Goal: Task Accomplishment & Management: Complete application form

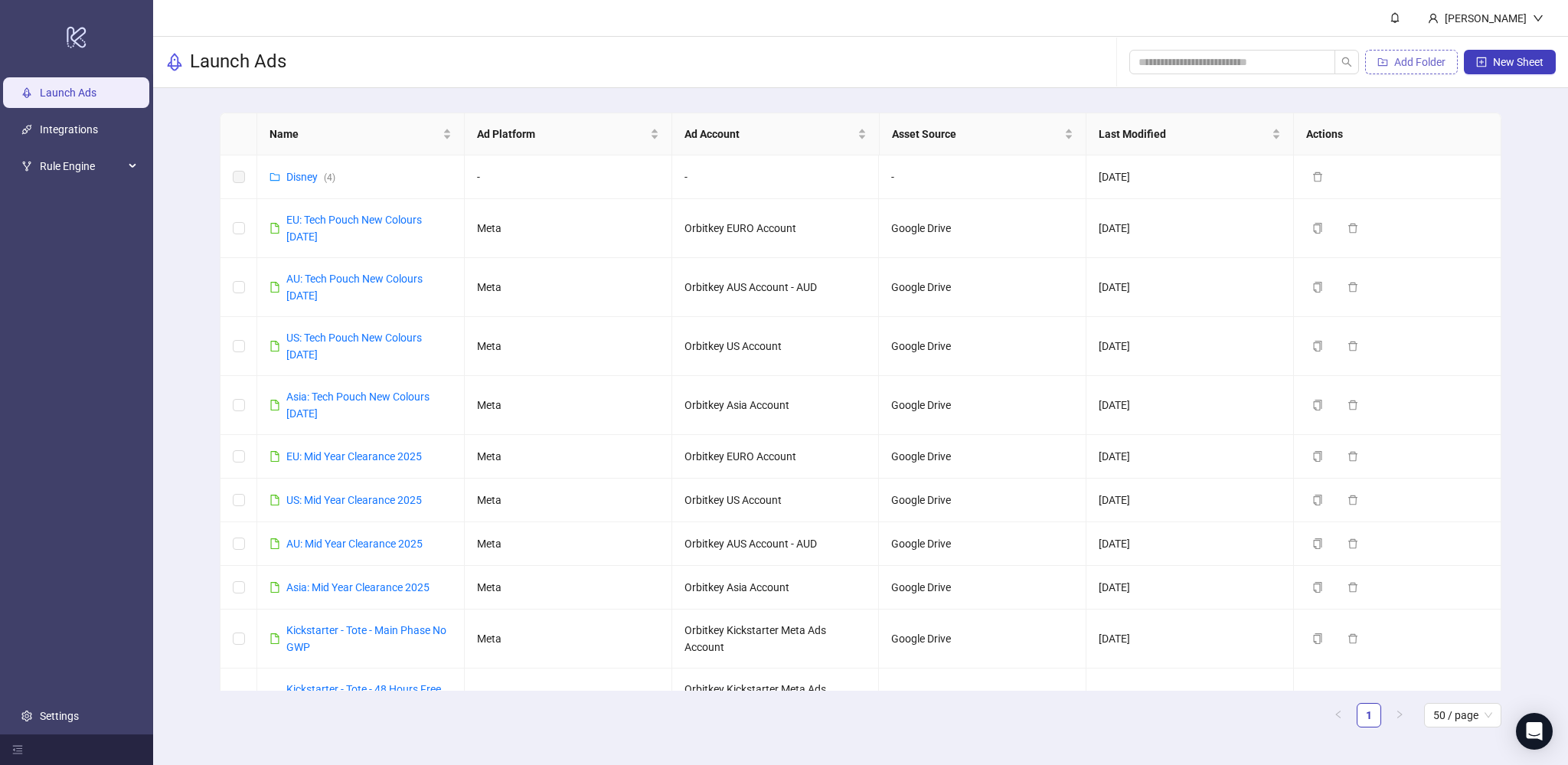
click at [1412, 62] on span "Add Folder" at bounding box center [1420, 63] width 52 height 13
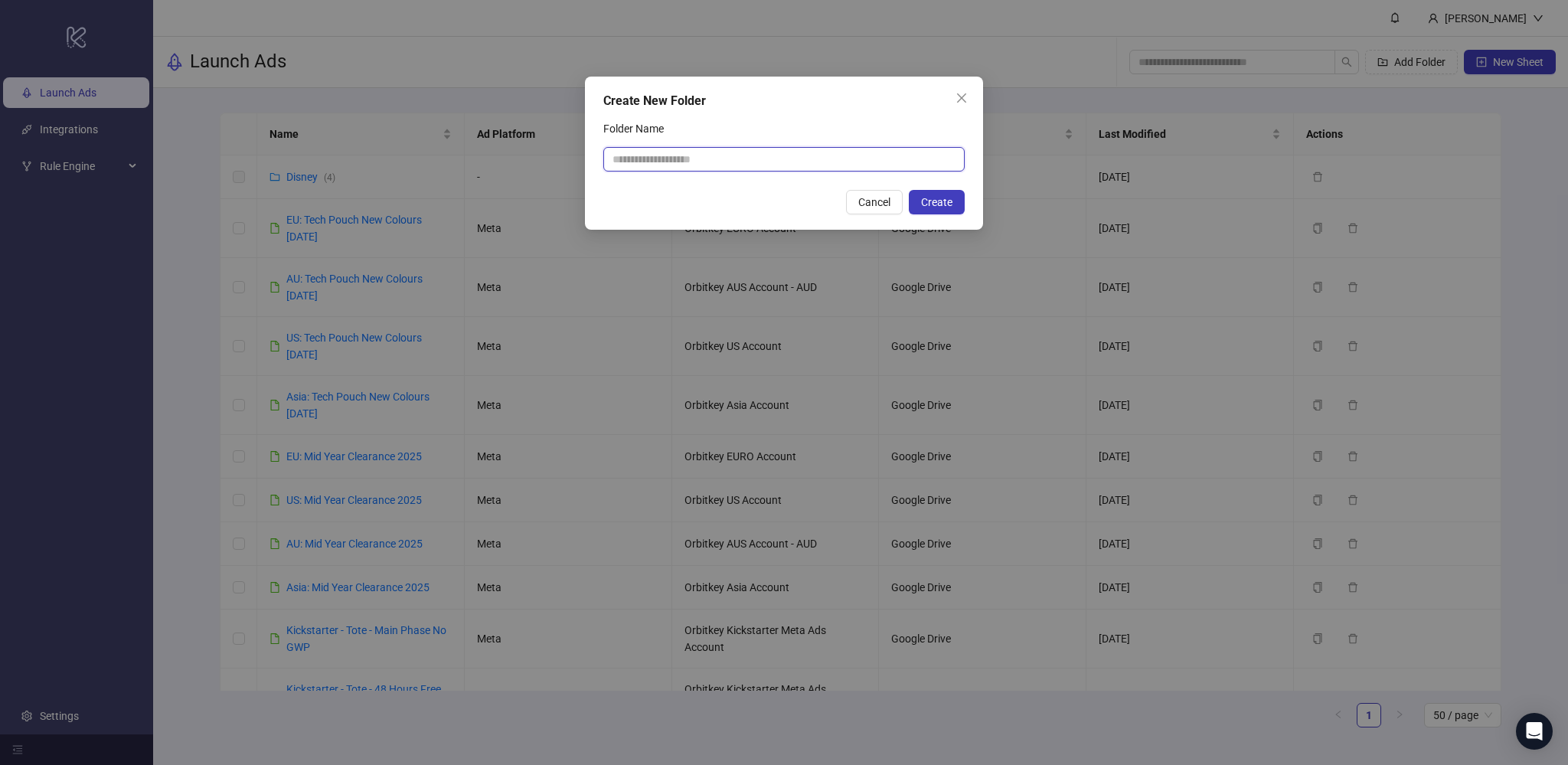
click at [679, 157] on input "Folder Name" at bounding box center [784, 159] width 362 height 24
type input "*********"
click at [936, 204] on span "Create" at bounding box center [937, 202] width 32 height 13
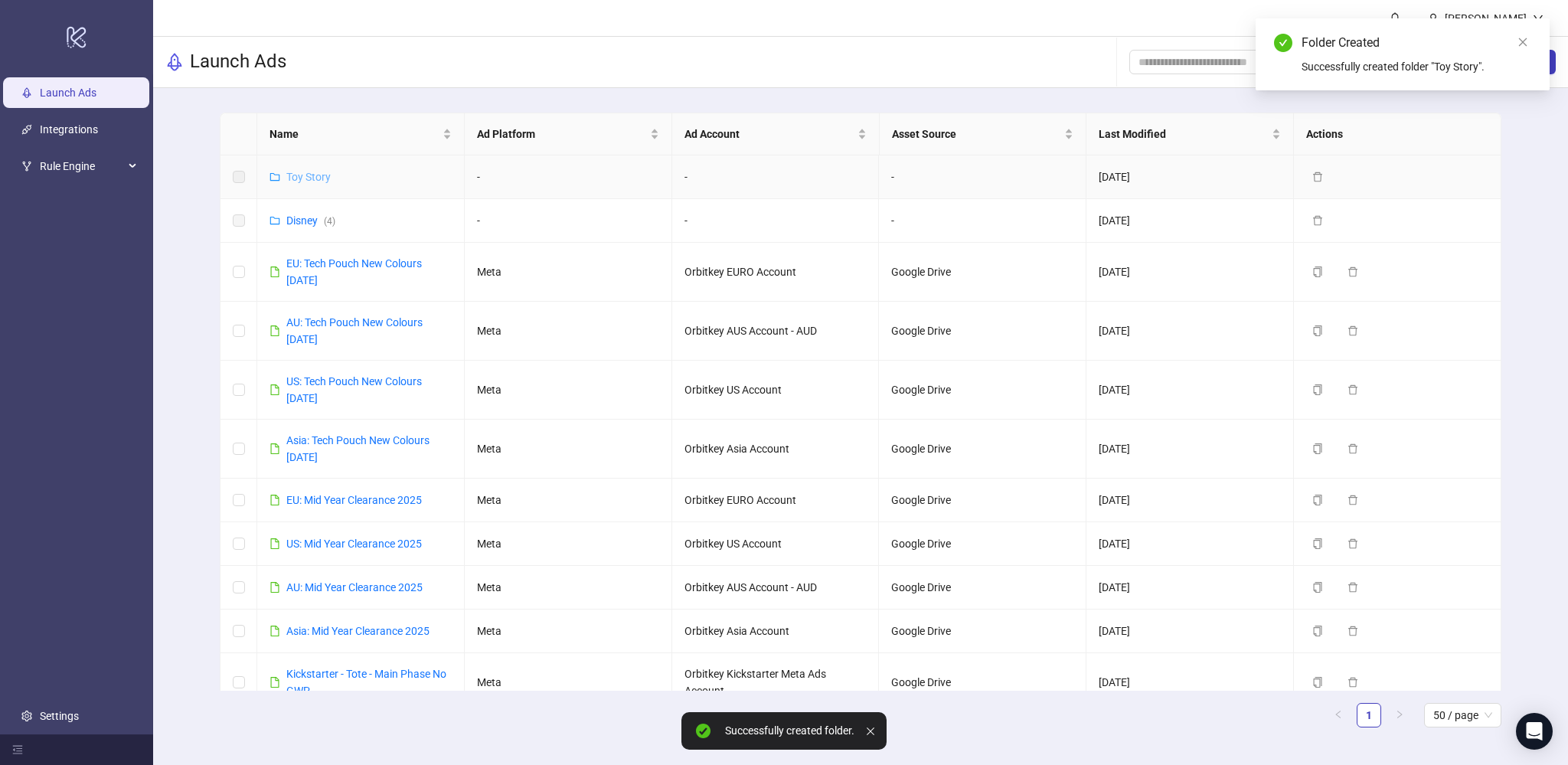
click at [310, 177] on link "Toy Story" at bounding box center [308, 177] width 44 height 13
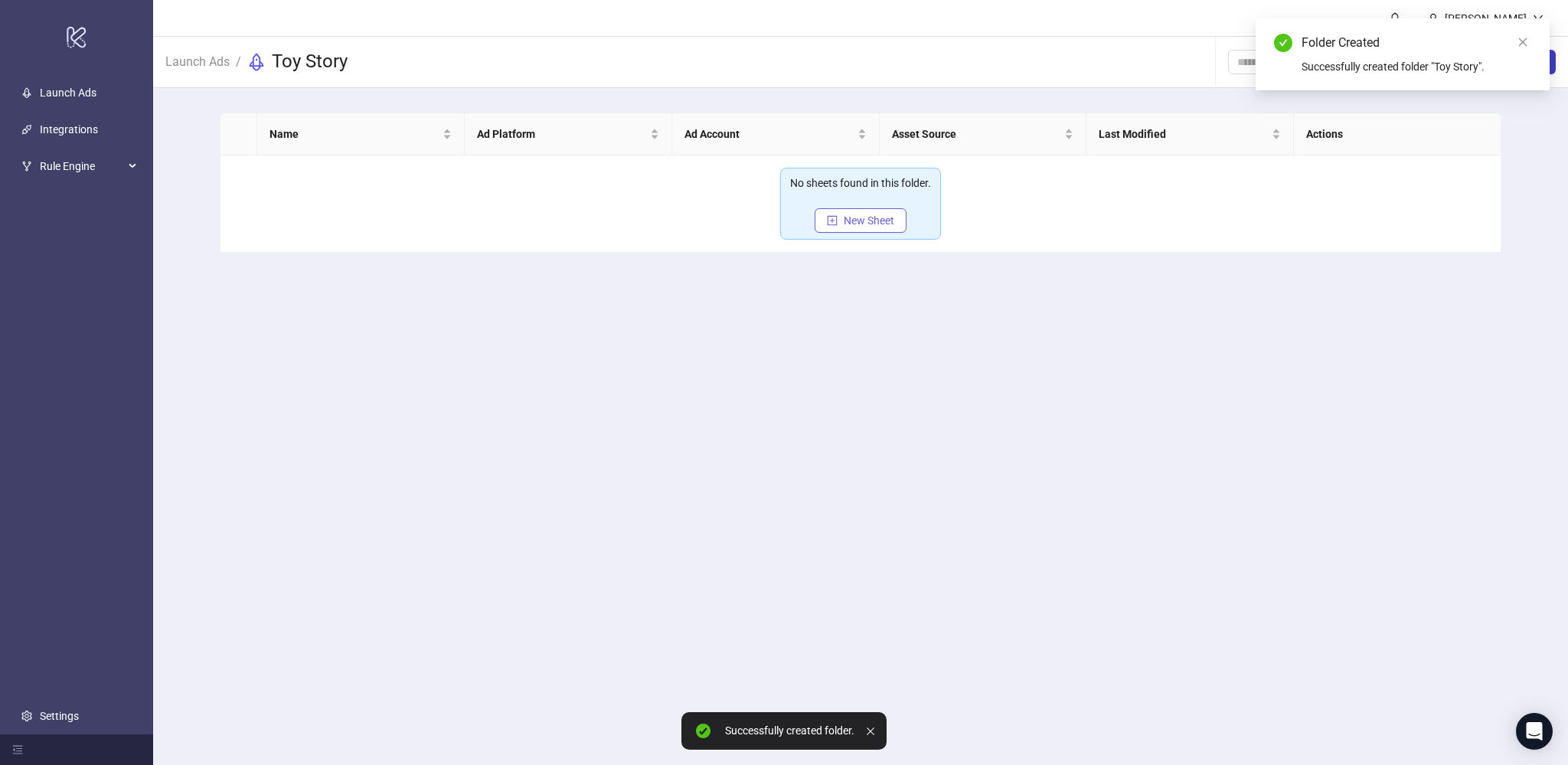
click at [852, 219] on span "New Sheet" at bounding box center [870, 220] width 51 height 13
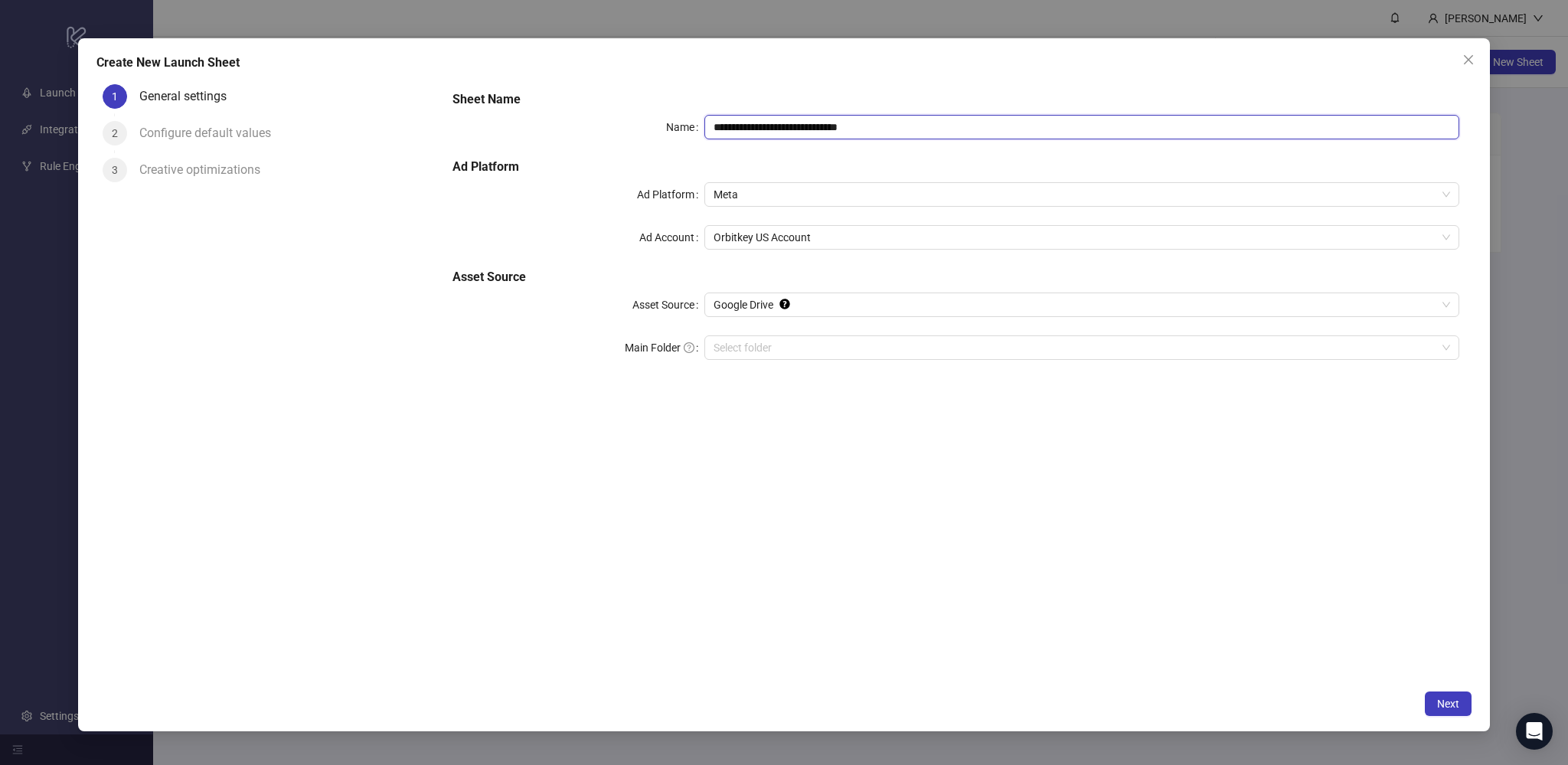
click at [805, 124] on input "**********" at bounding box center [1082, 127] width 755 height 24
type input "**********"
click at [868, 162] on h5 "Ad Platform" at bounding box center [956, 167] width 1007 height 18
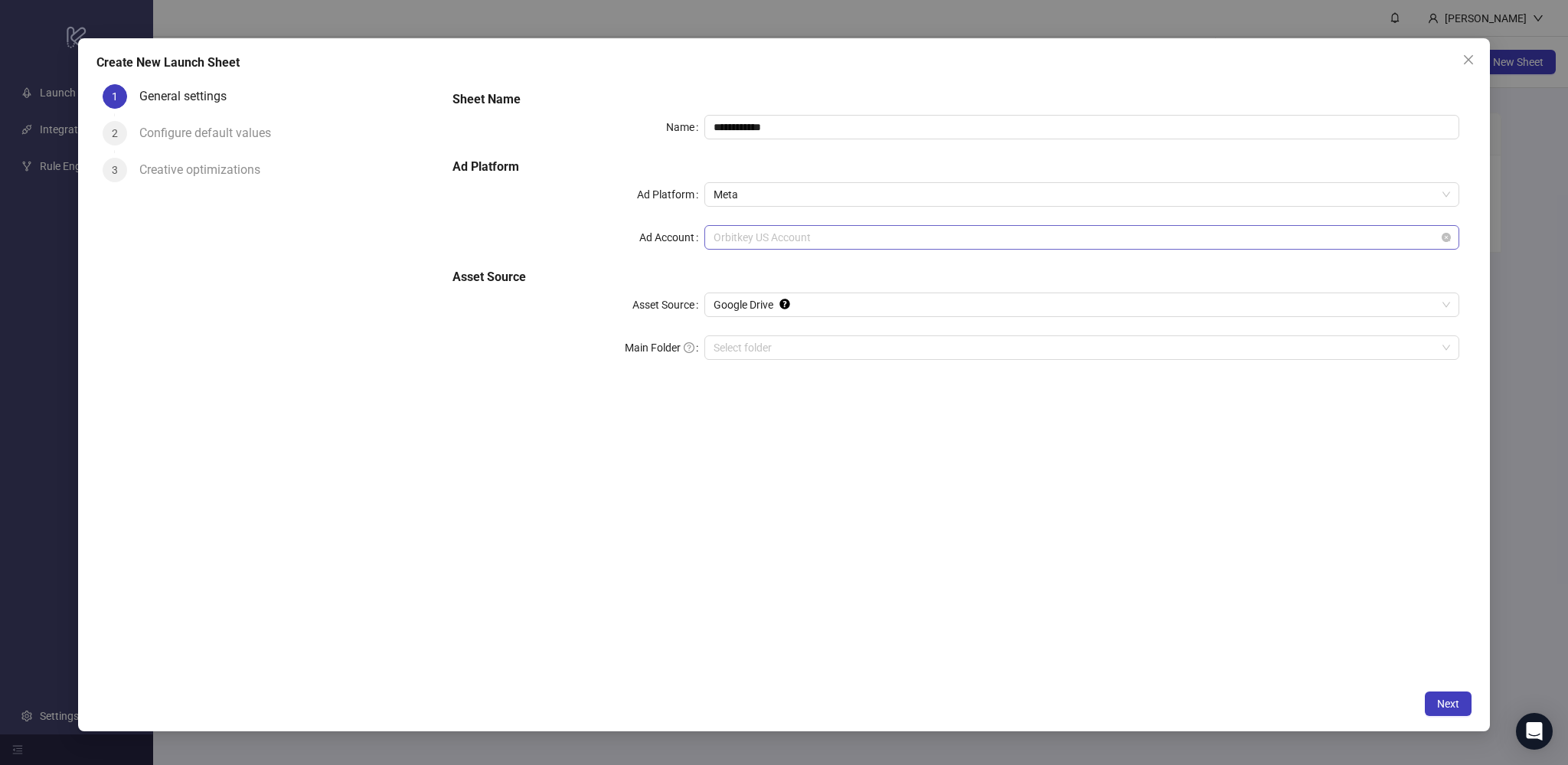
click at [829, 239] on span "Orbitkey US Account" at bounding box center [1082, 237] width 736 height 23
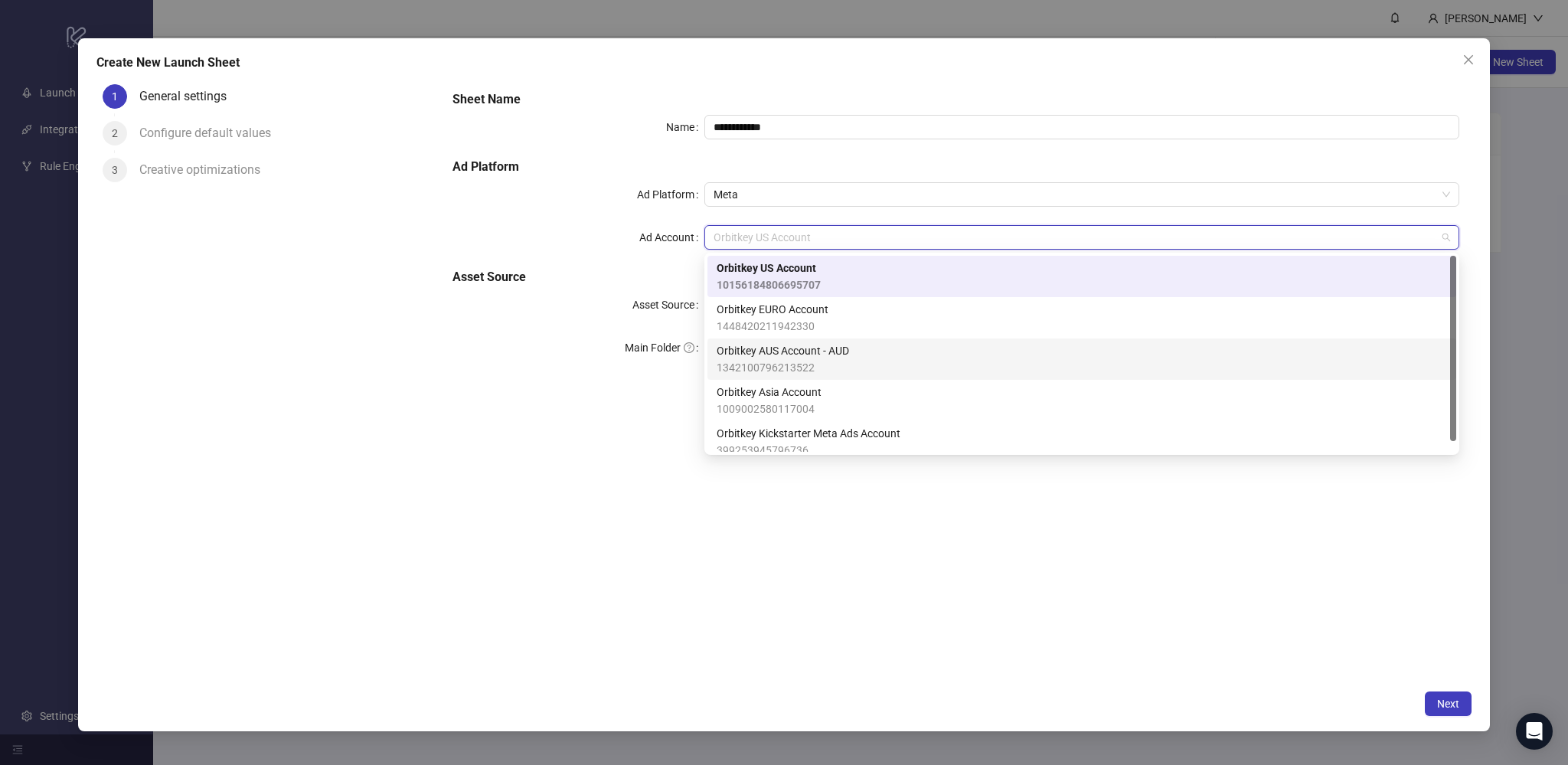
click at [863, 363] on div "Orbitkey AUS Account - AUD 1342100796213522" at bounding box center [1082, 358] width 731 height 34
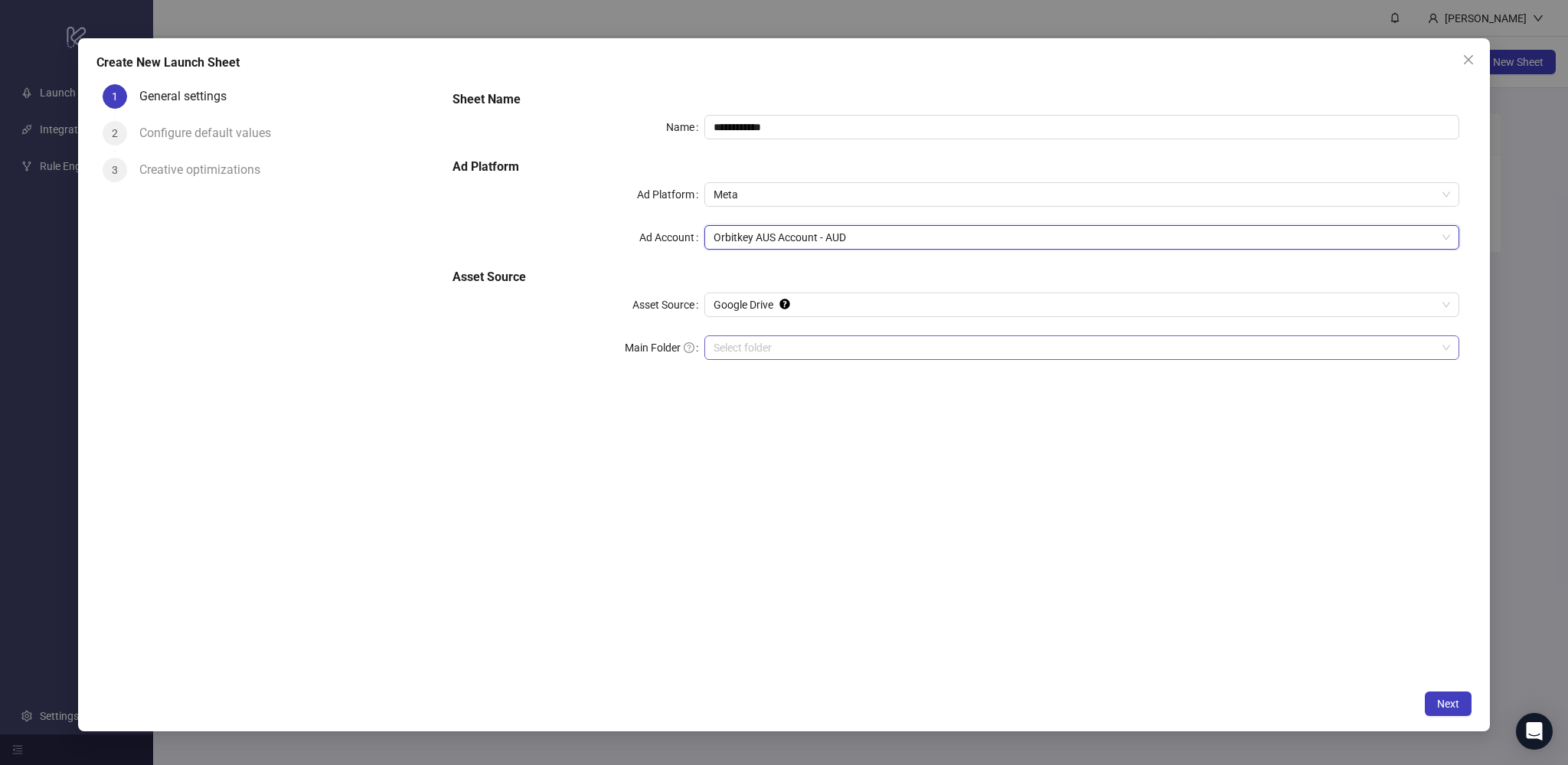
click at [800, 346] on input "Main Folder" at bounding box center [1075, 347] width 723 height 23
click at [1449, 703] on span "Next" at bounding box center [1448, 703] width 22 height 13
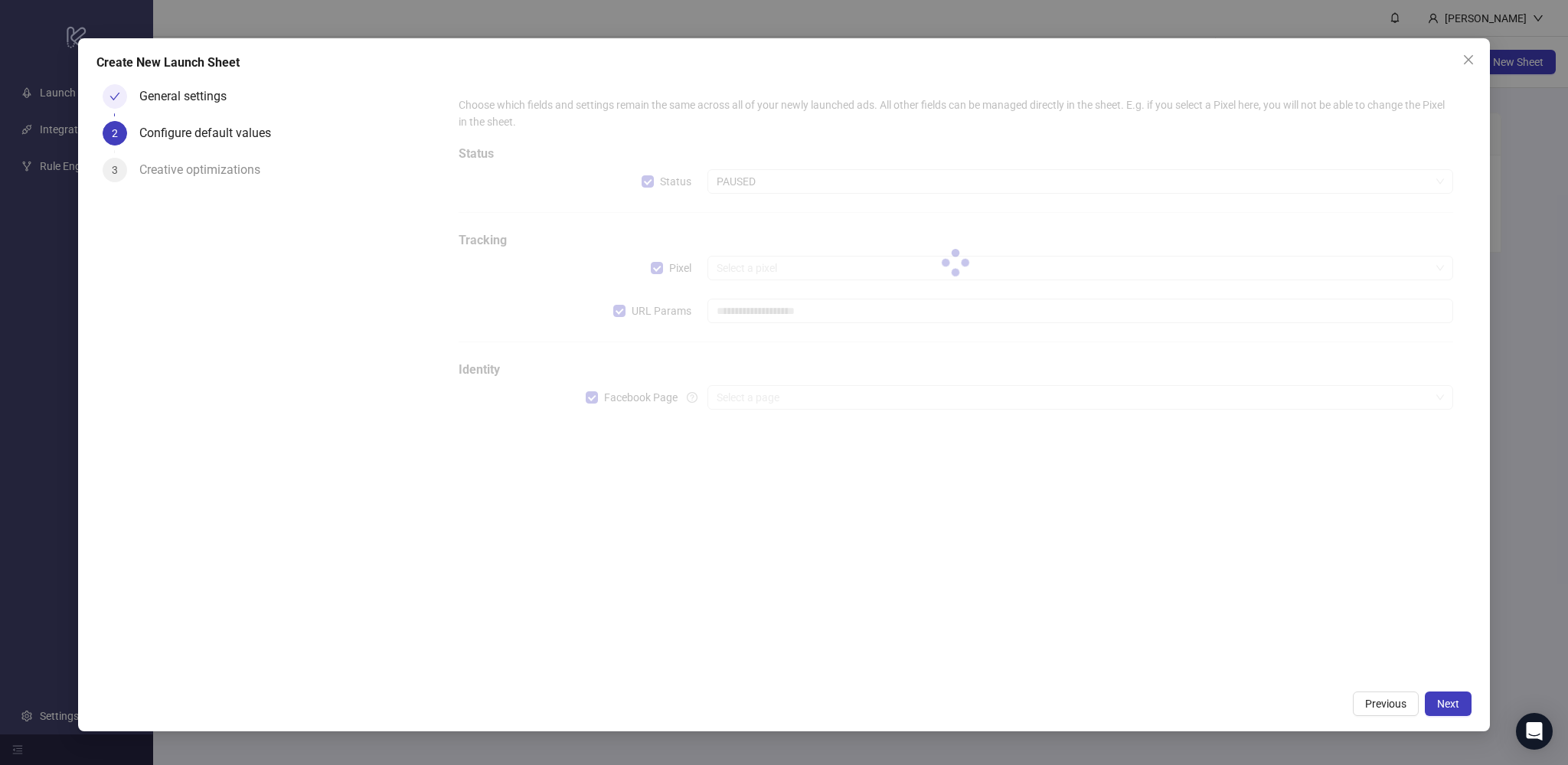
type input "**********"
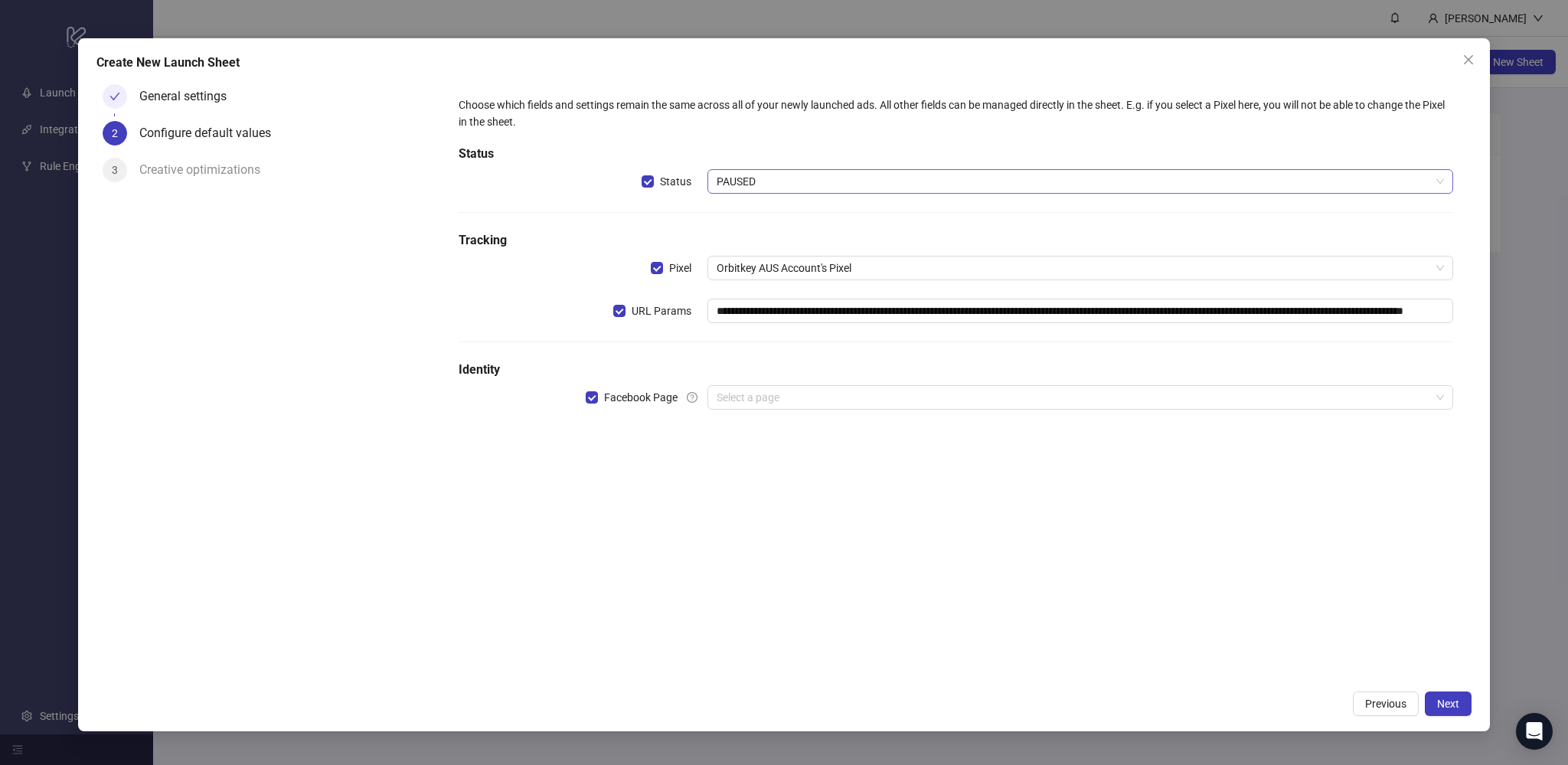
click at [829, 175] on span "PAUSED" at bounding box center [1080, 180] width 727 height 23
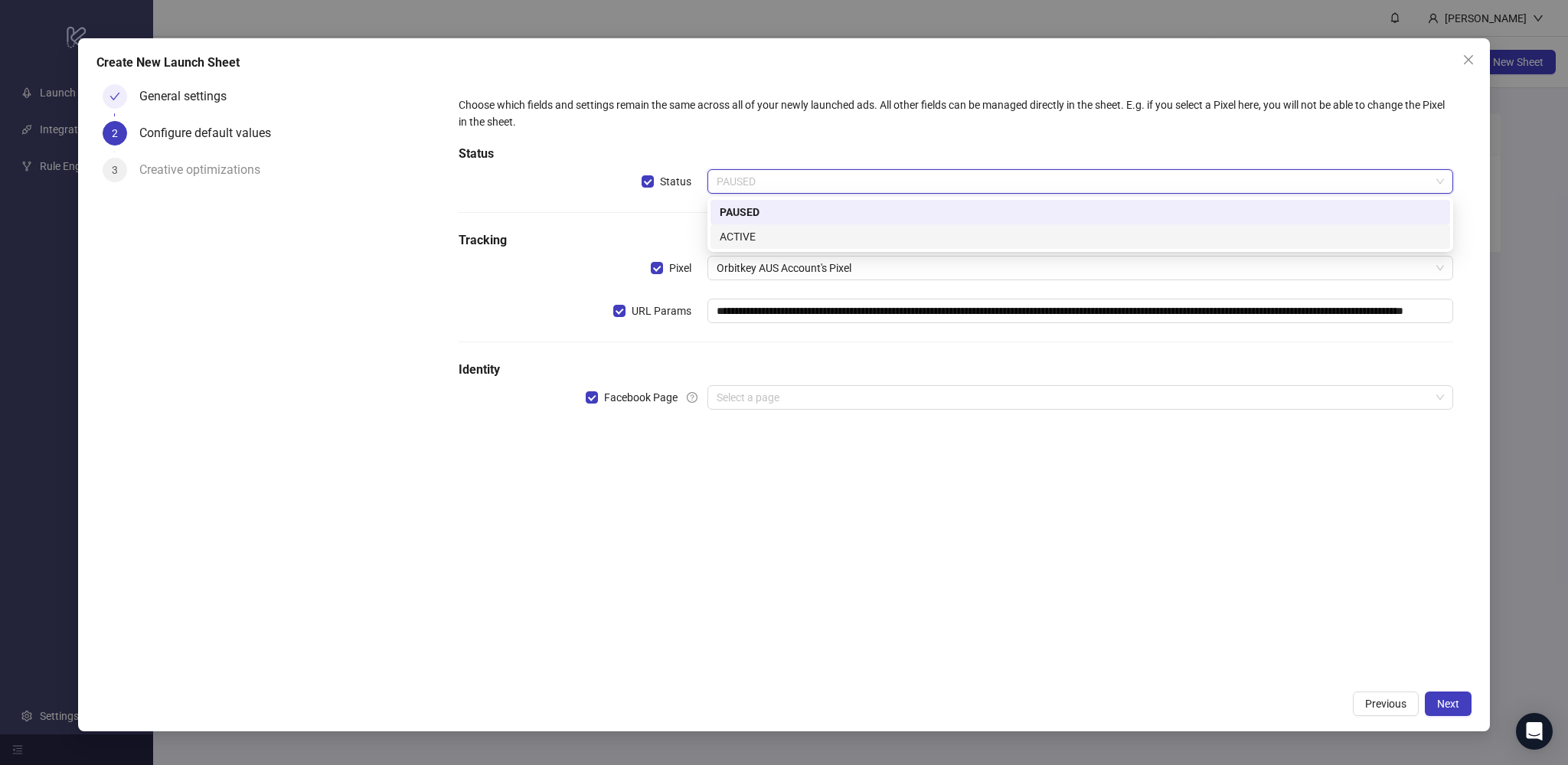
click at [805, 240] on div "ACTIVE" at bounding box center [1080, 237] width 721 height 17
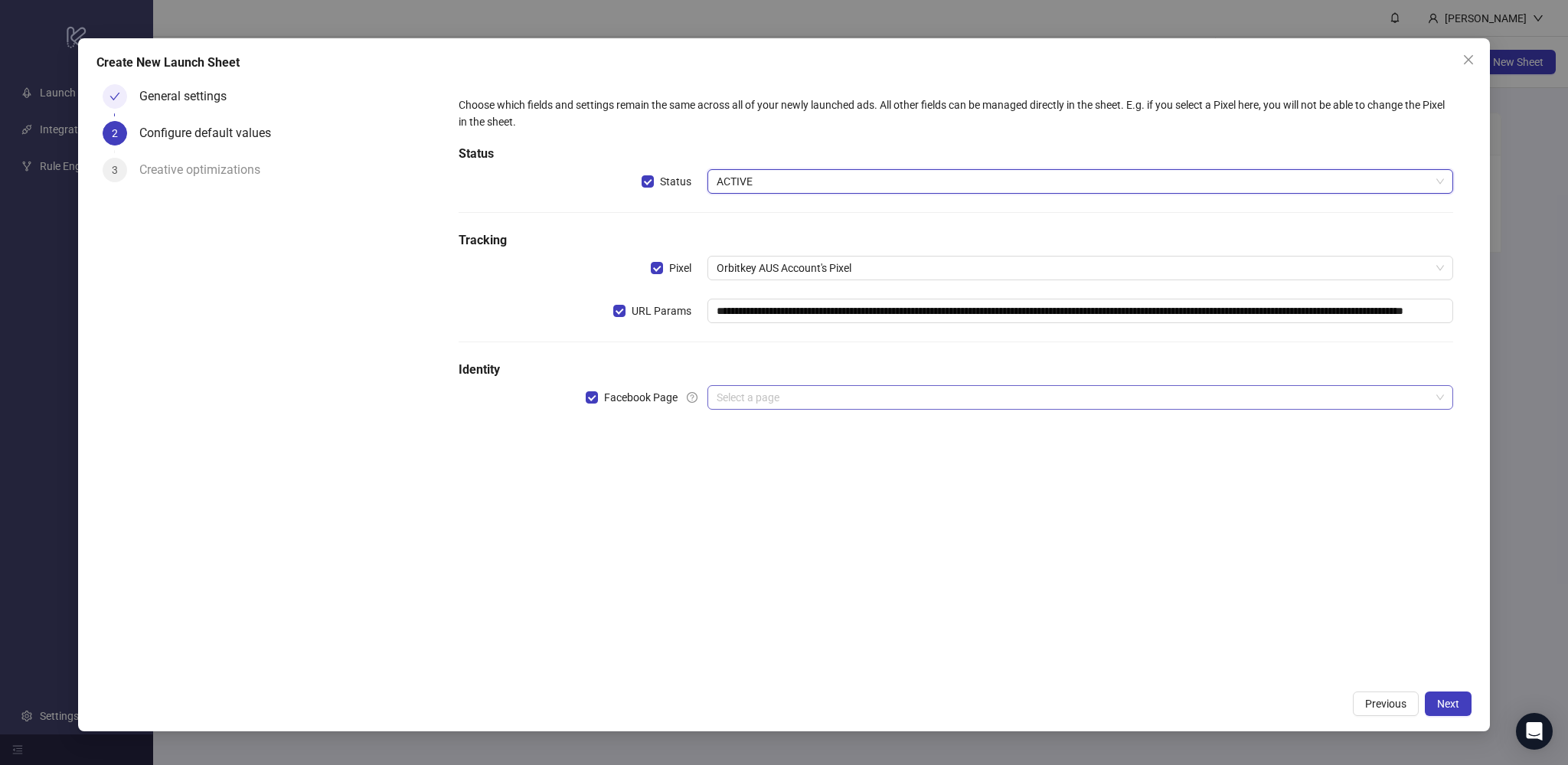
click at [783, 395] on input "search" at bounding box center [1073, 397] width 714 height 23
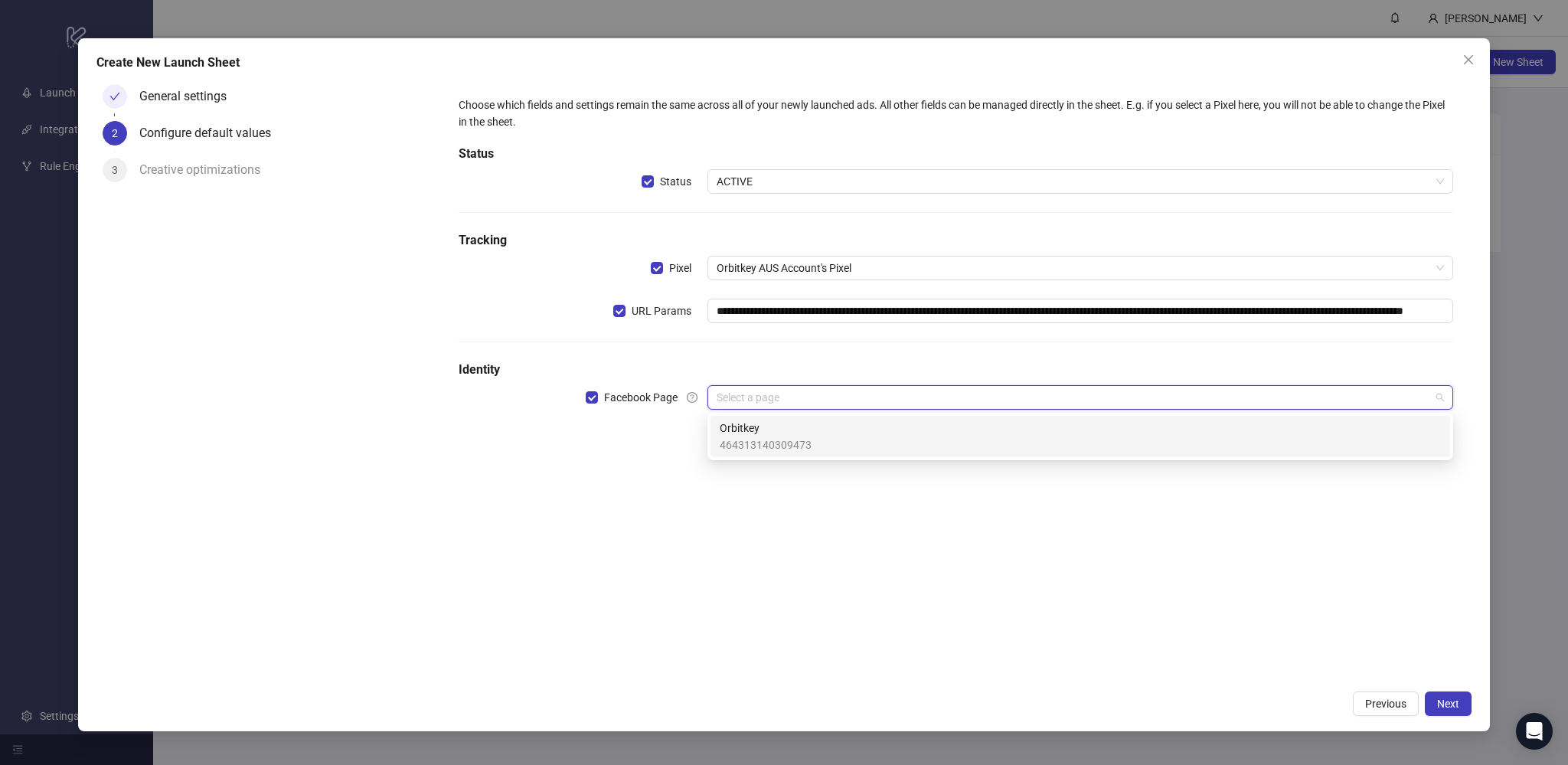
click at [776, 438] on span "464313140309473" at bounding box center [765, 444] width 92 height 17
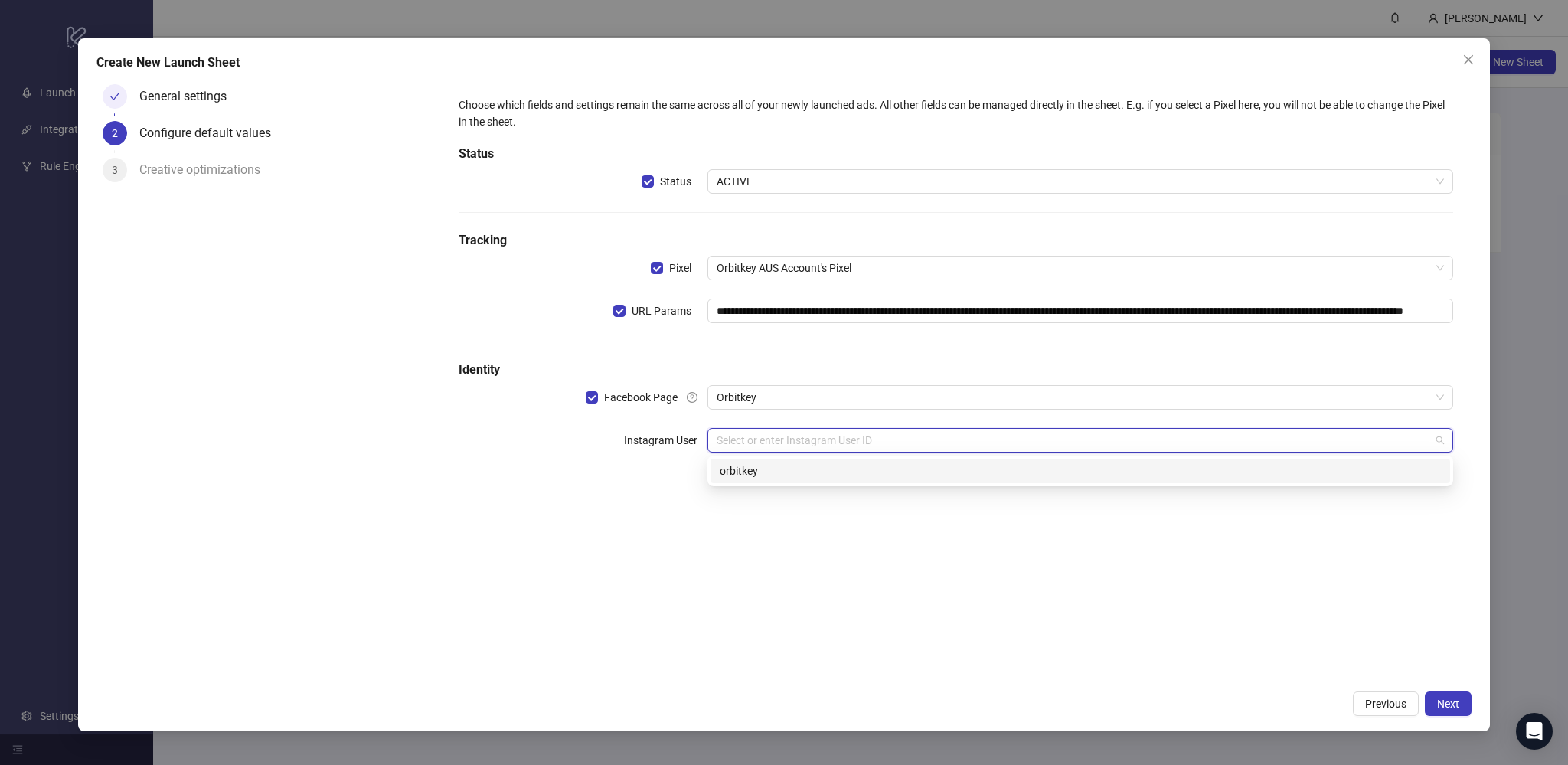
click at [776, 438] on input "search" at bounding box center [1073, 440] width 714 height 23
click at [781, 475] on div "orbitkey" at bounding box center [1080, 470] width 721 height 17
click at [781, 475] on input "search" at bounding box center [1073, 482] width 714 height 23
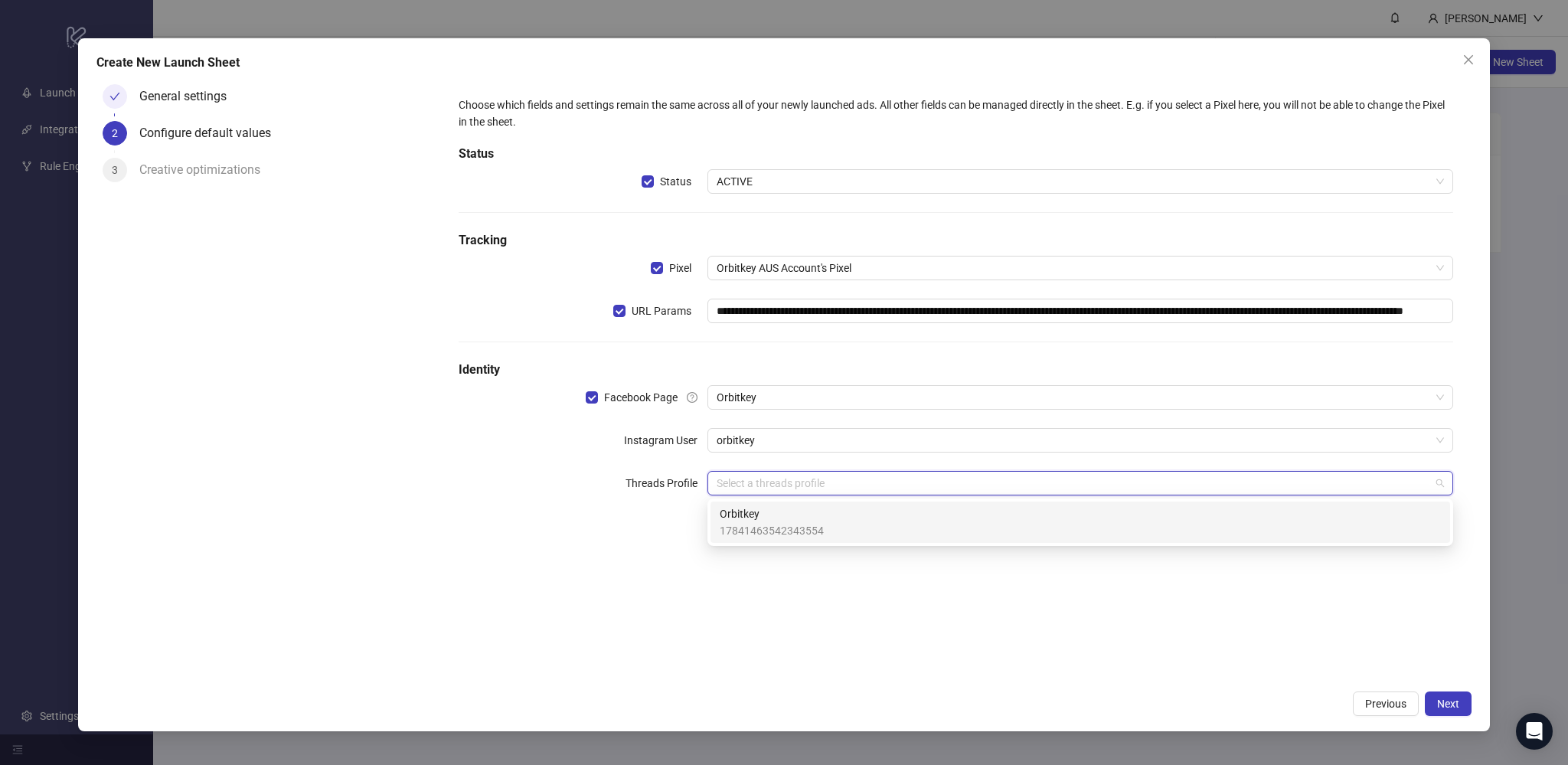
click at [777, 518] on span "Orbitkey" at bounding box center [772, 513] width 104 height 17
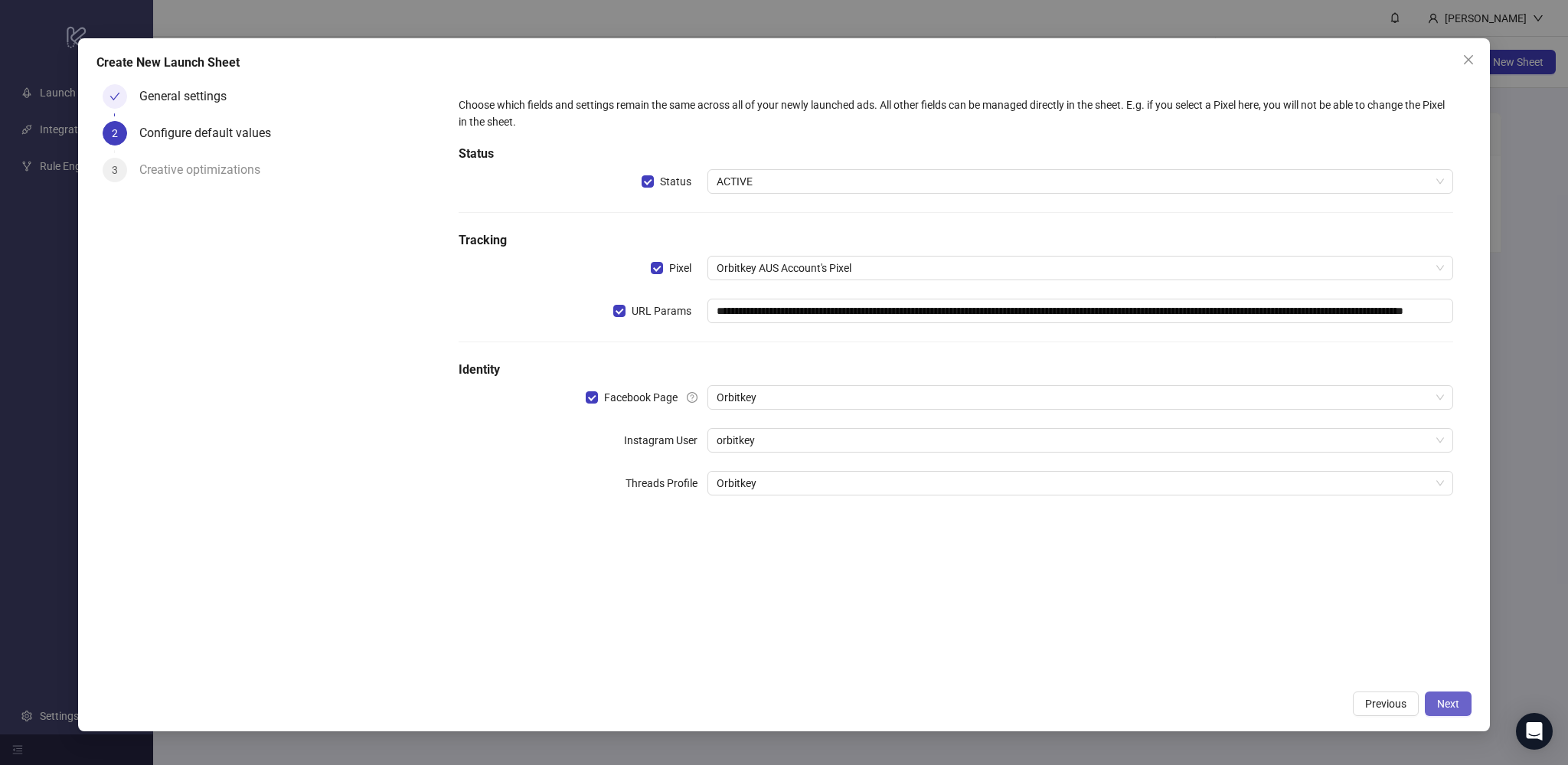
click at [1450, 696] on button "Next" at bounding box center [1448, 702] width 47 height 24
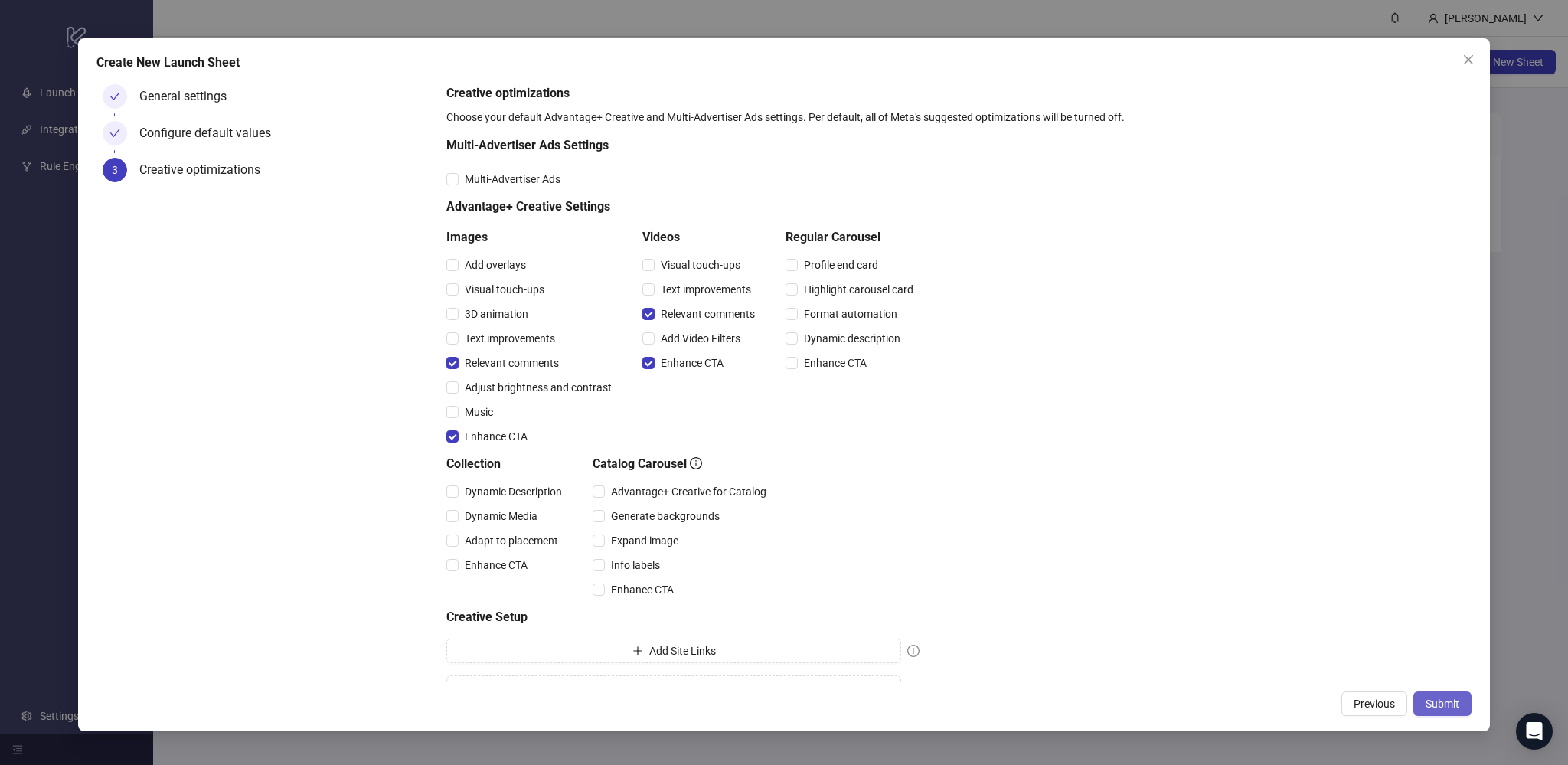
click at [1429, 701] on span "Submit" at bounding box center [1442, 703] width 34 height 13
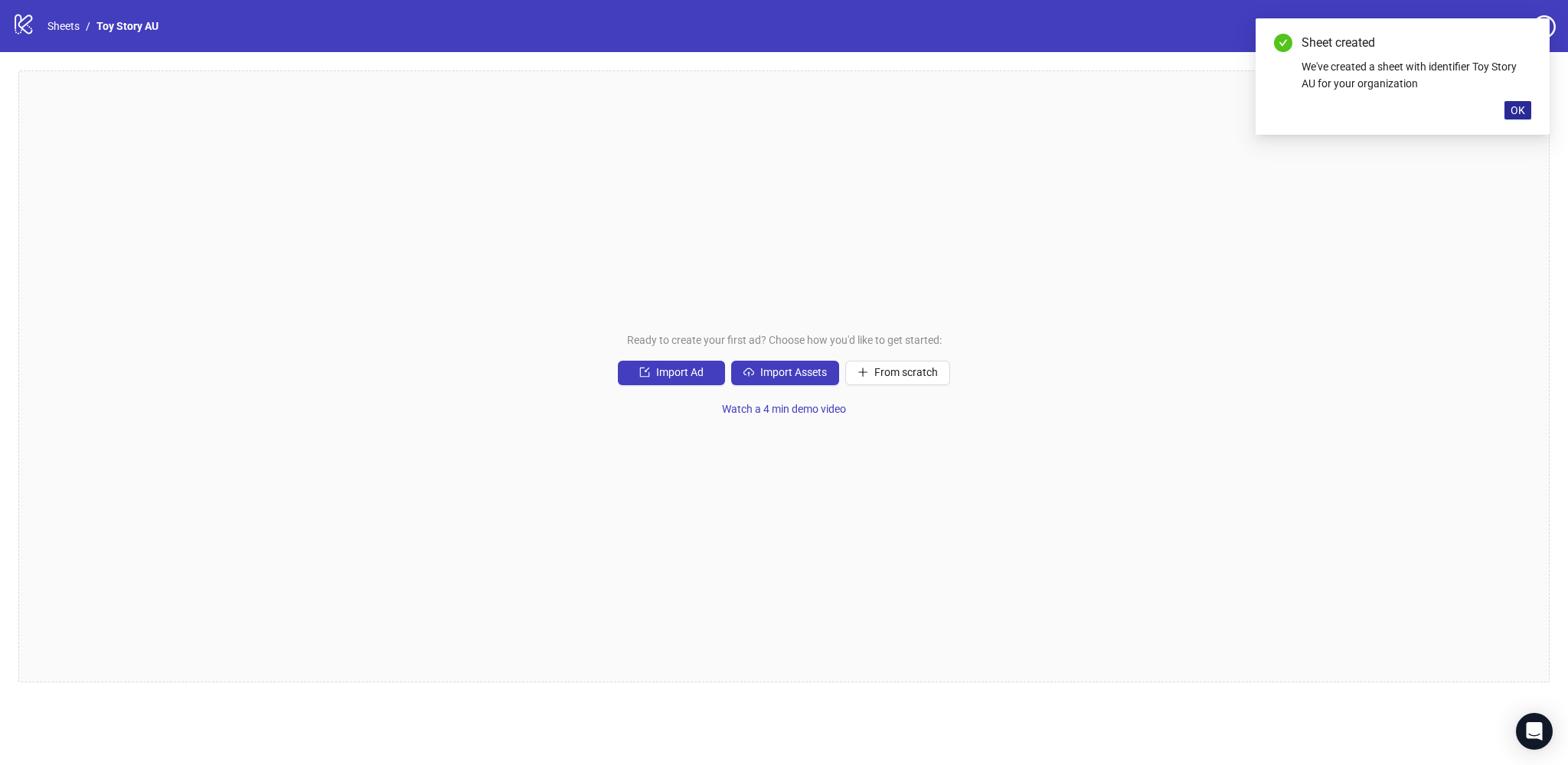
click at [1514, 111] on span "OK" at bounding box center [1518, 111] width 15 height 13
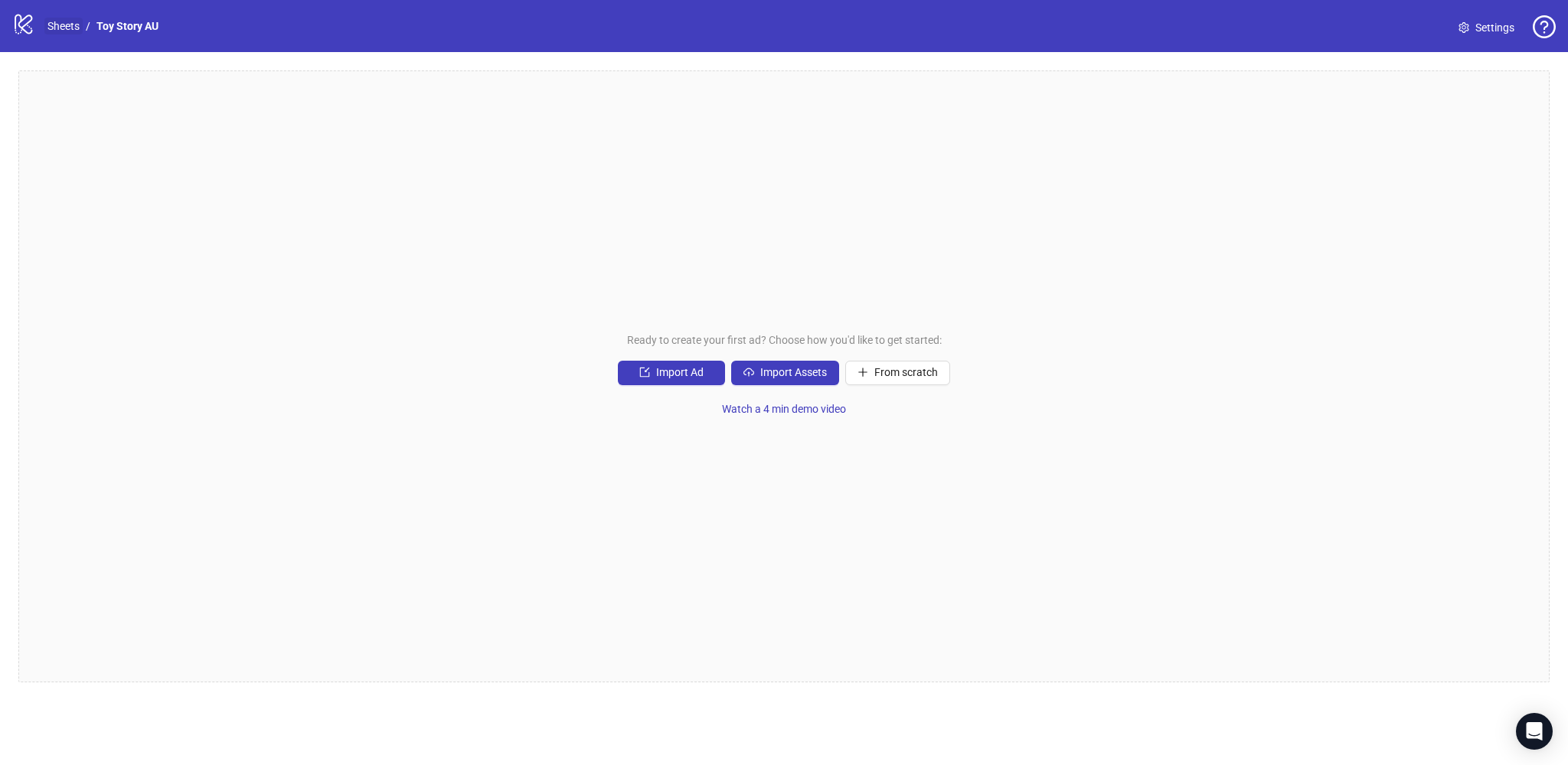
click at [69, 29] on link "Sheets" at bounding box center [63, 25] width 38 height 17
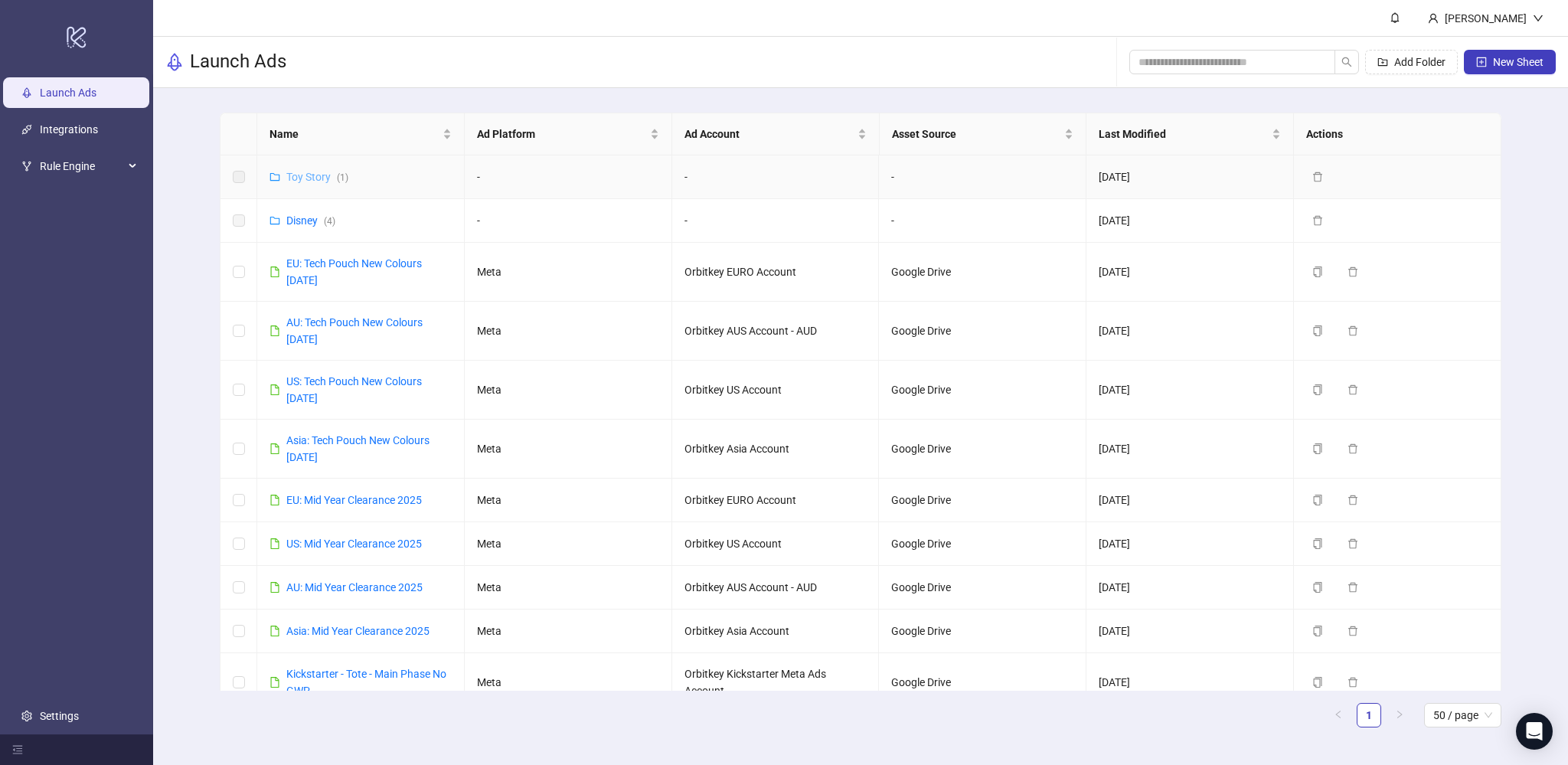
click at [307, 178] on link "Toy Story ( 1 )" at bounding box center [317, 177] width 62 height 13
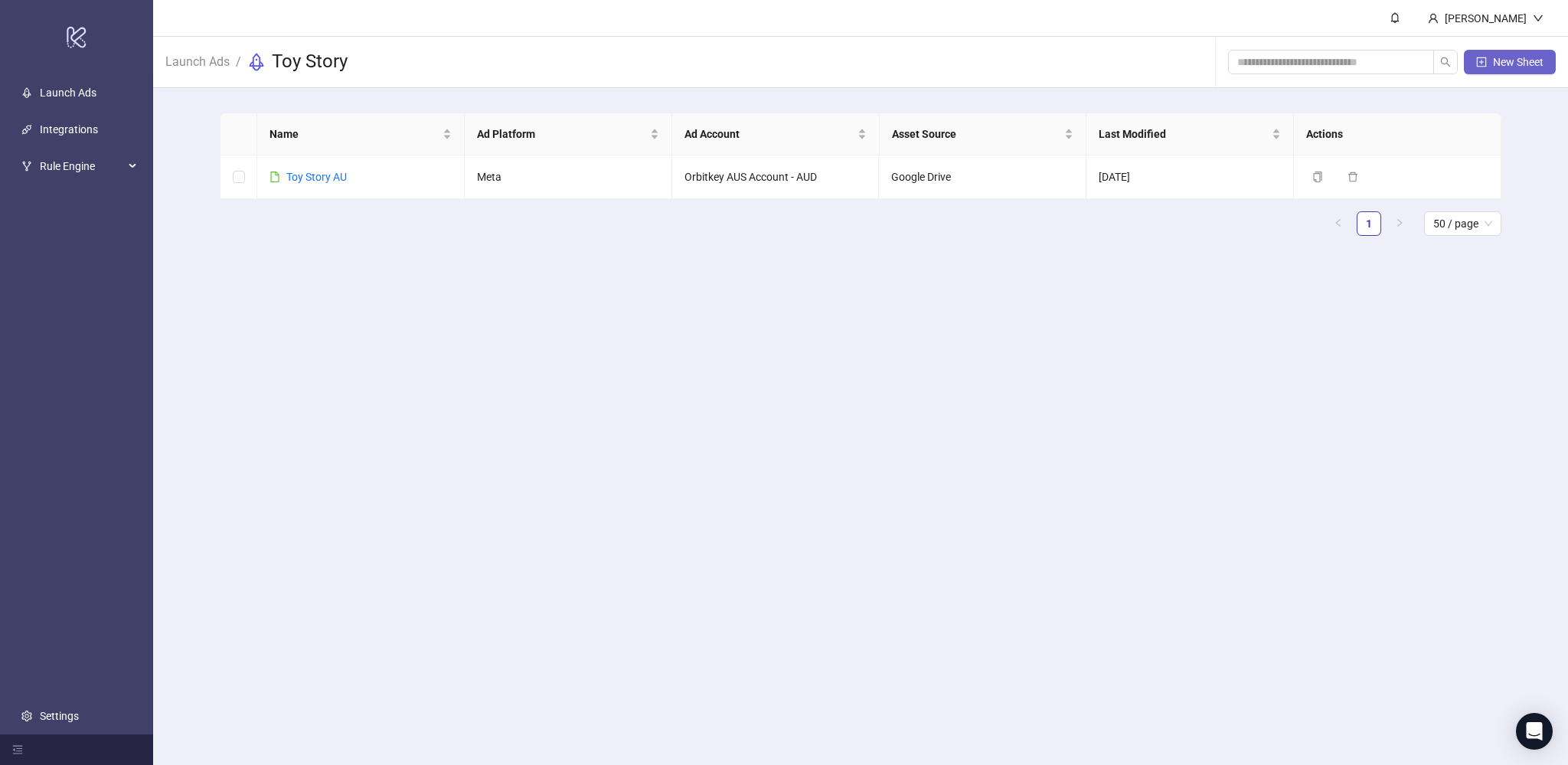
click at [1504, 64] on span "New Sheet" at bounding box center [1519, 63] width 51 height 13
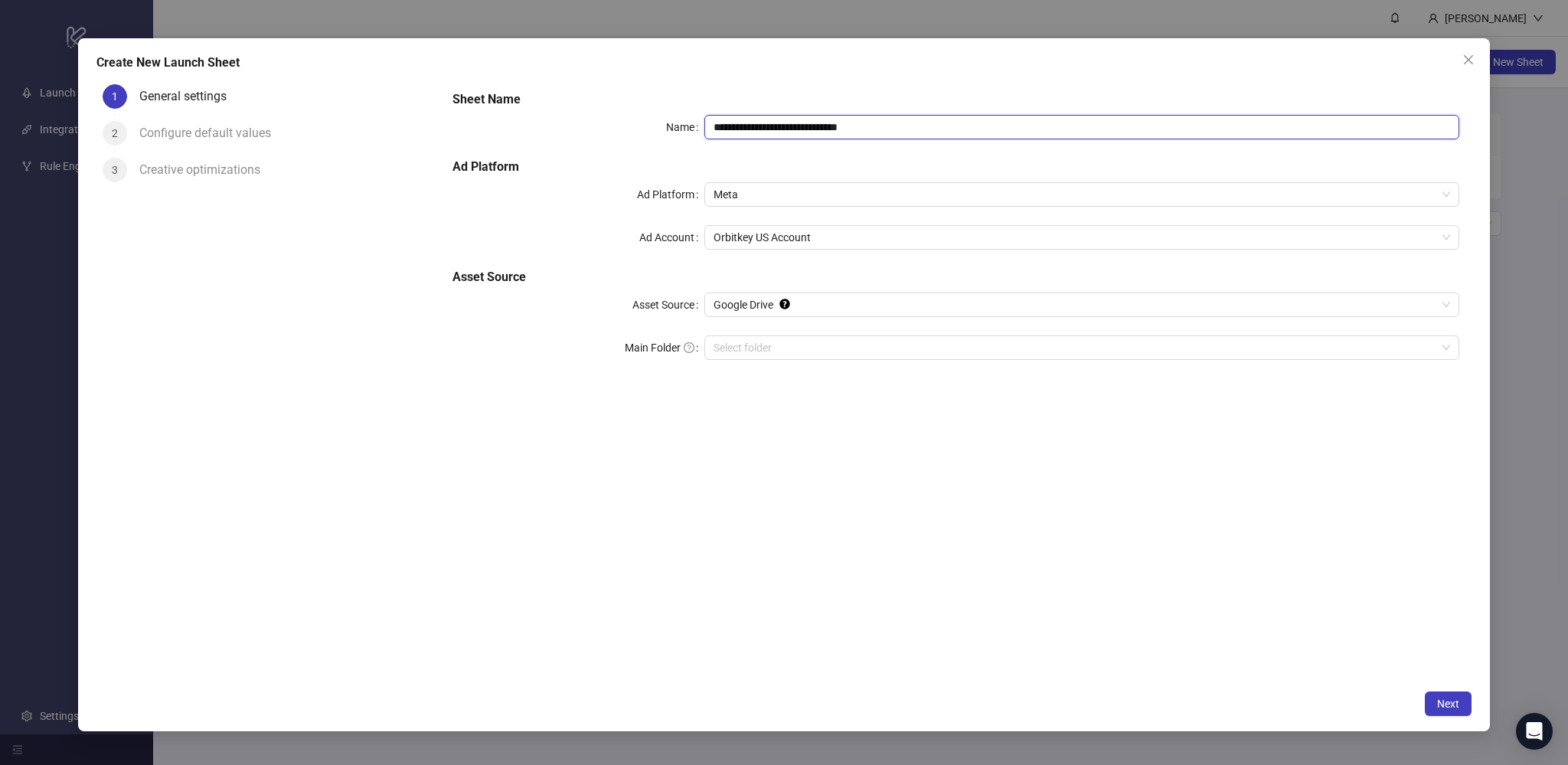
click at [812, 129] on input "**********" at bounding box center [1082, 127] width 755 height 24
click at [837, 245] on span "Orbitkey US Account" at bounding box center [1082, 237] width 736 height 23
type input "**********"
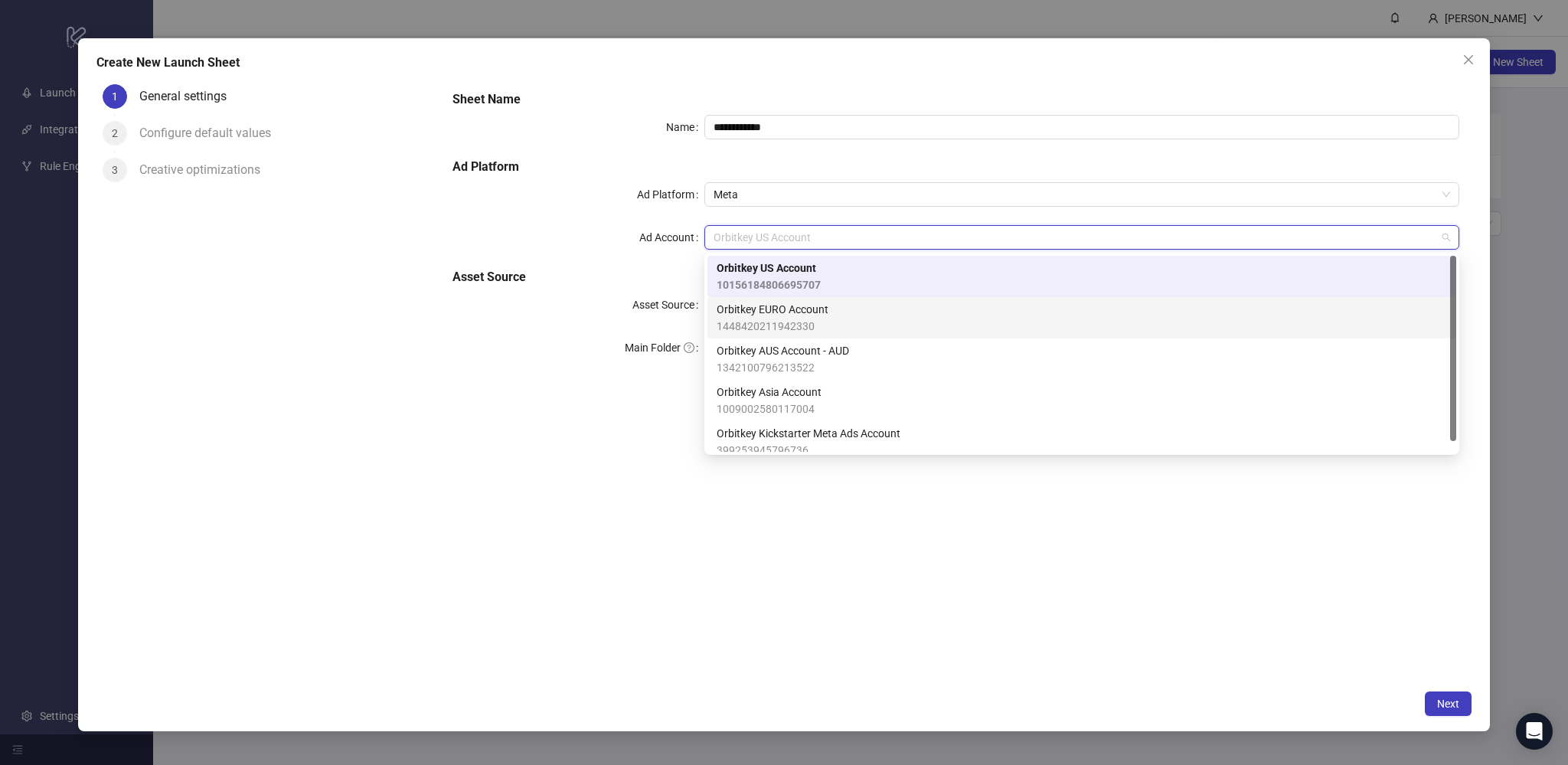
click at [816, 324] on span "1448420211942330" at bounding box center [772, 325] width 112 height 17
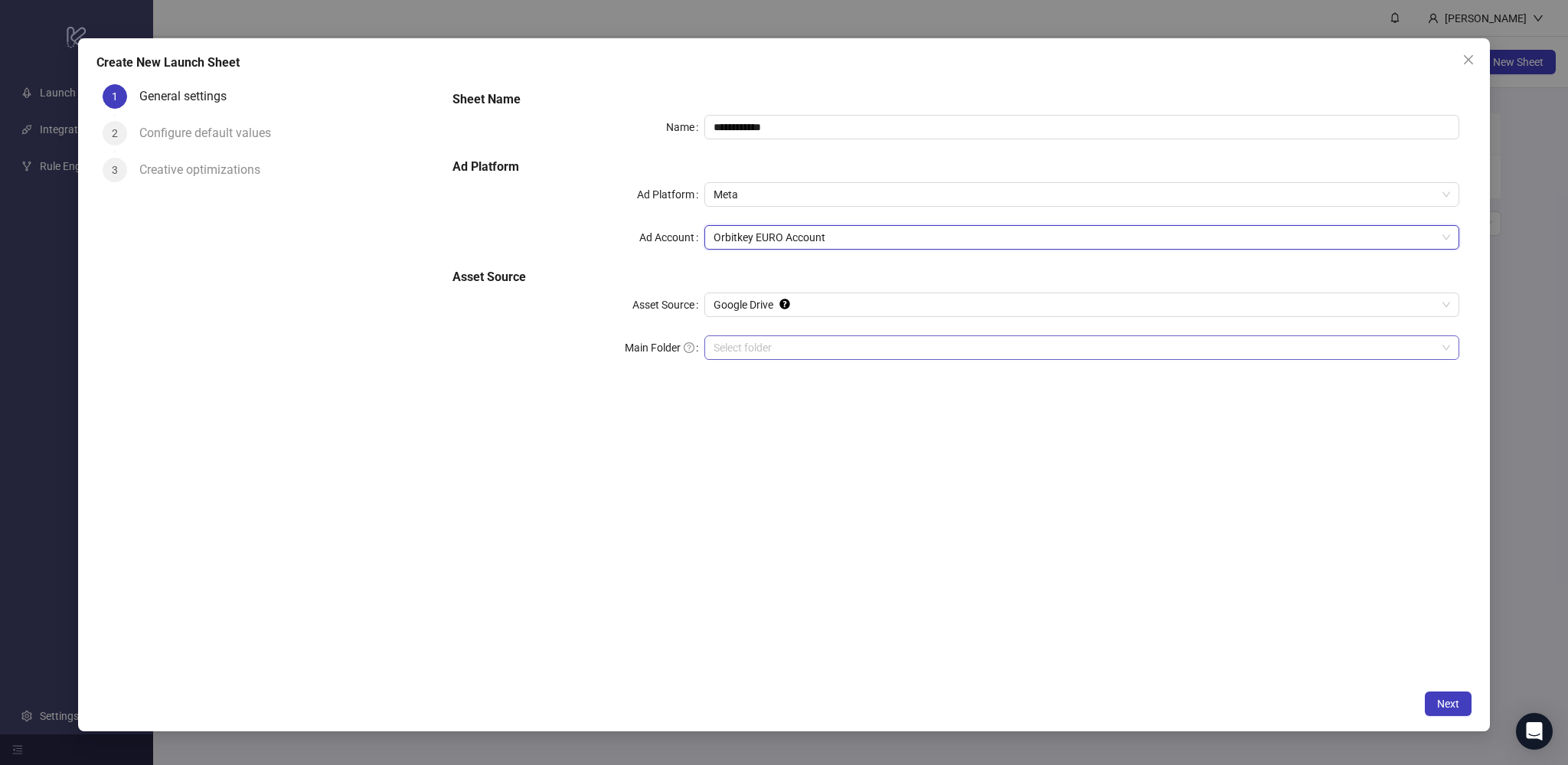
click at [788, 347] on input "Main Folder" at bounding box center [1075, 347] width 723 height 23
click at [1458, 701] on span "Next" at bounding box center [1448, 703] width 22 height 13
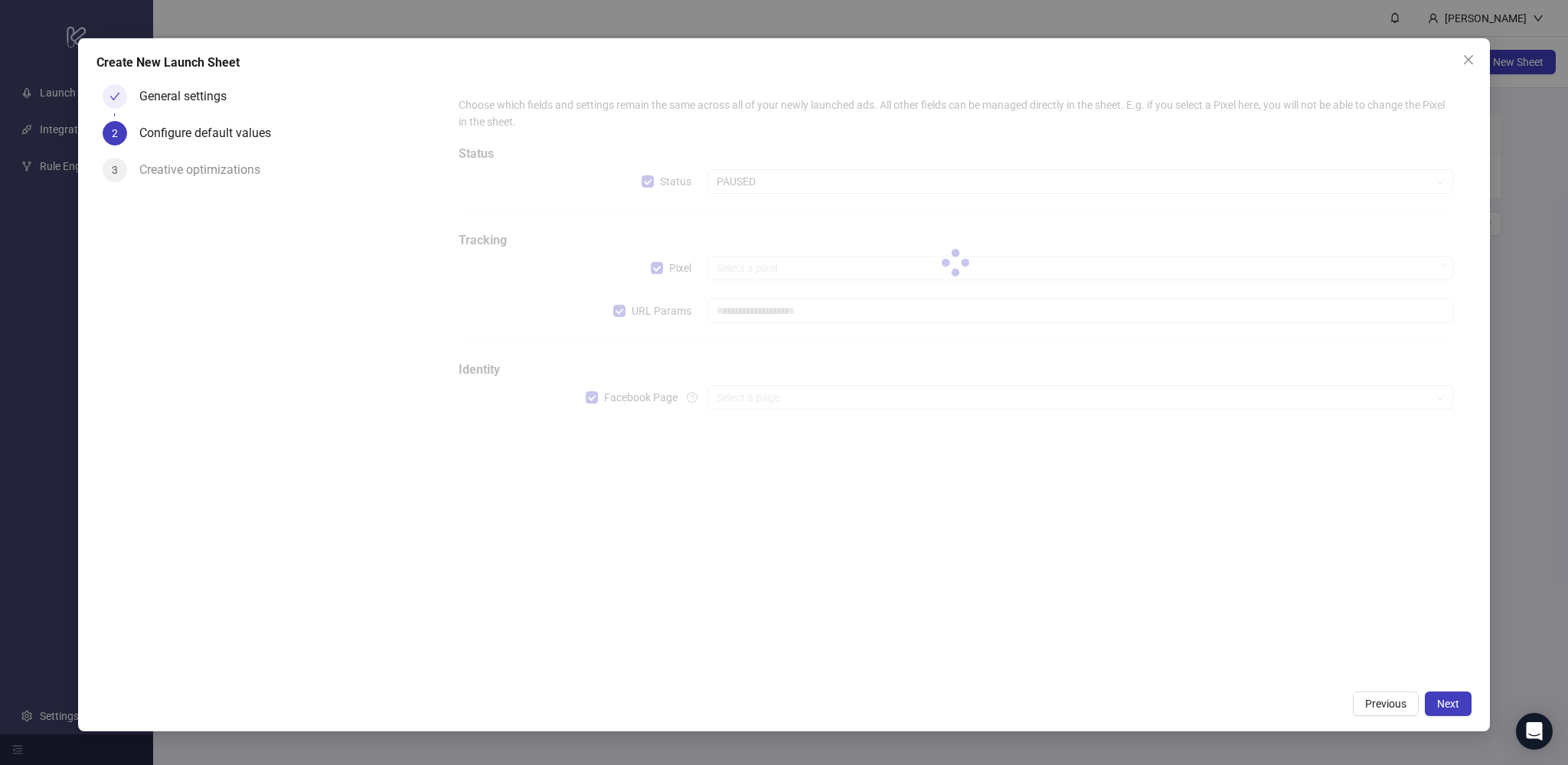
type input "**********"
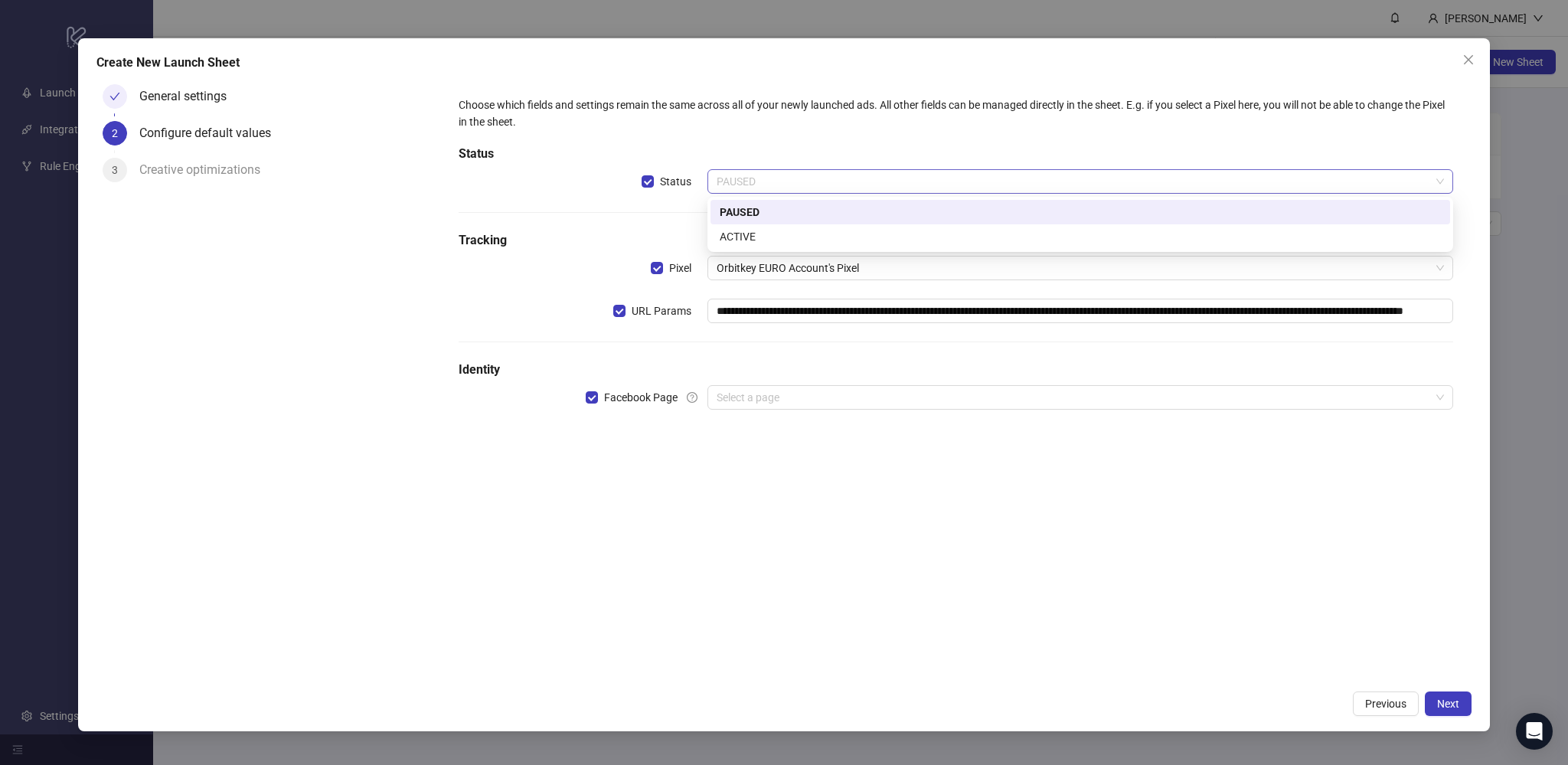
click at [844, 180] on span "PAUSED" at bounding box center [1080, 180] width 727 height 23
click at [803, 229] on div "ACTIVE" at bounding box center [1080, 237] width 721 height 17
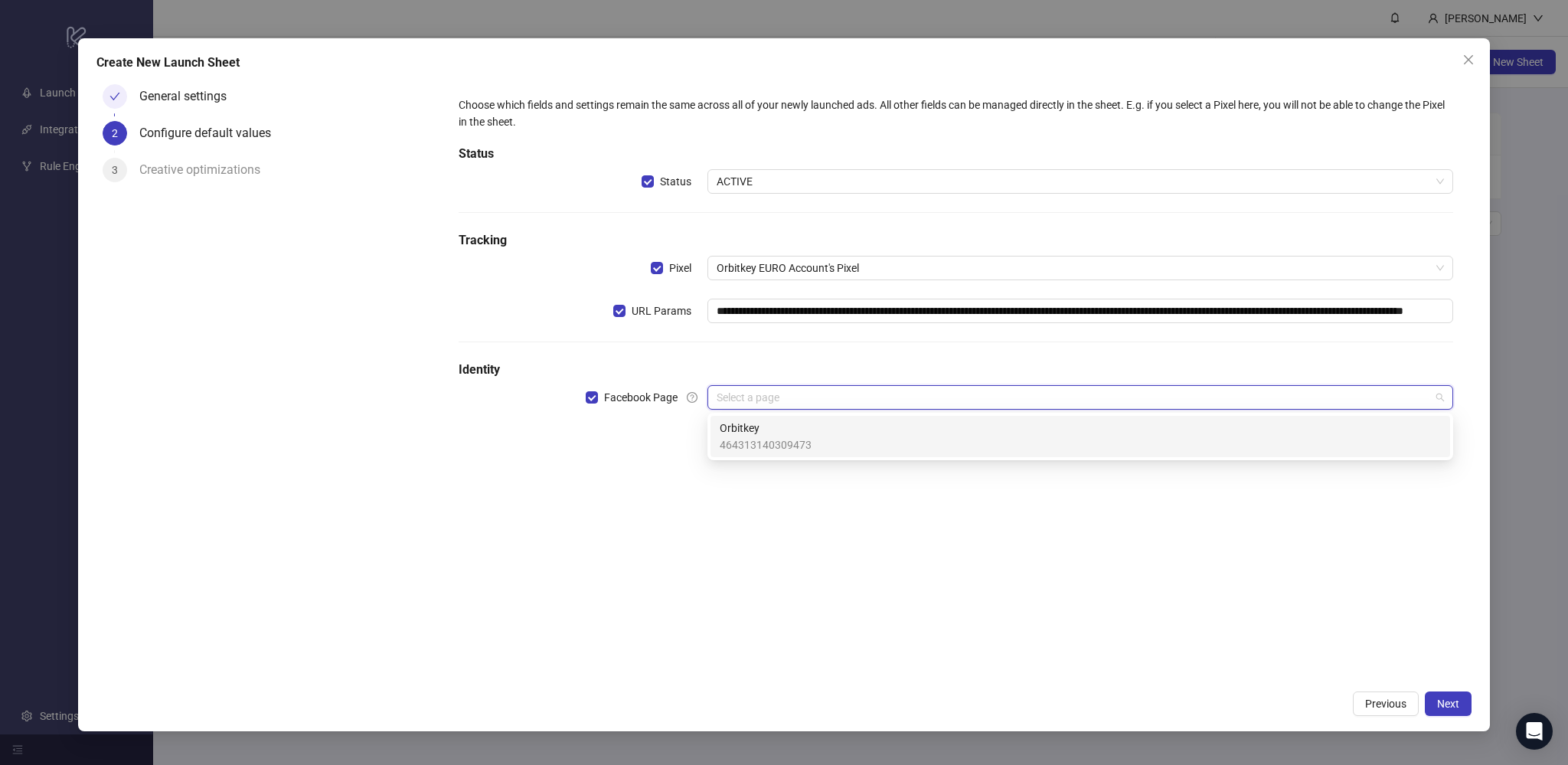
click at [767, 388] on input "search" at bounding box center [1073, 397] width 714 height 23
click at [755, 432] on span "Orbitkey" at bounding box center [765, 428] width 92 height 17
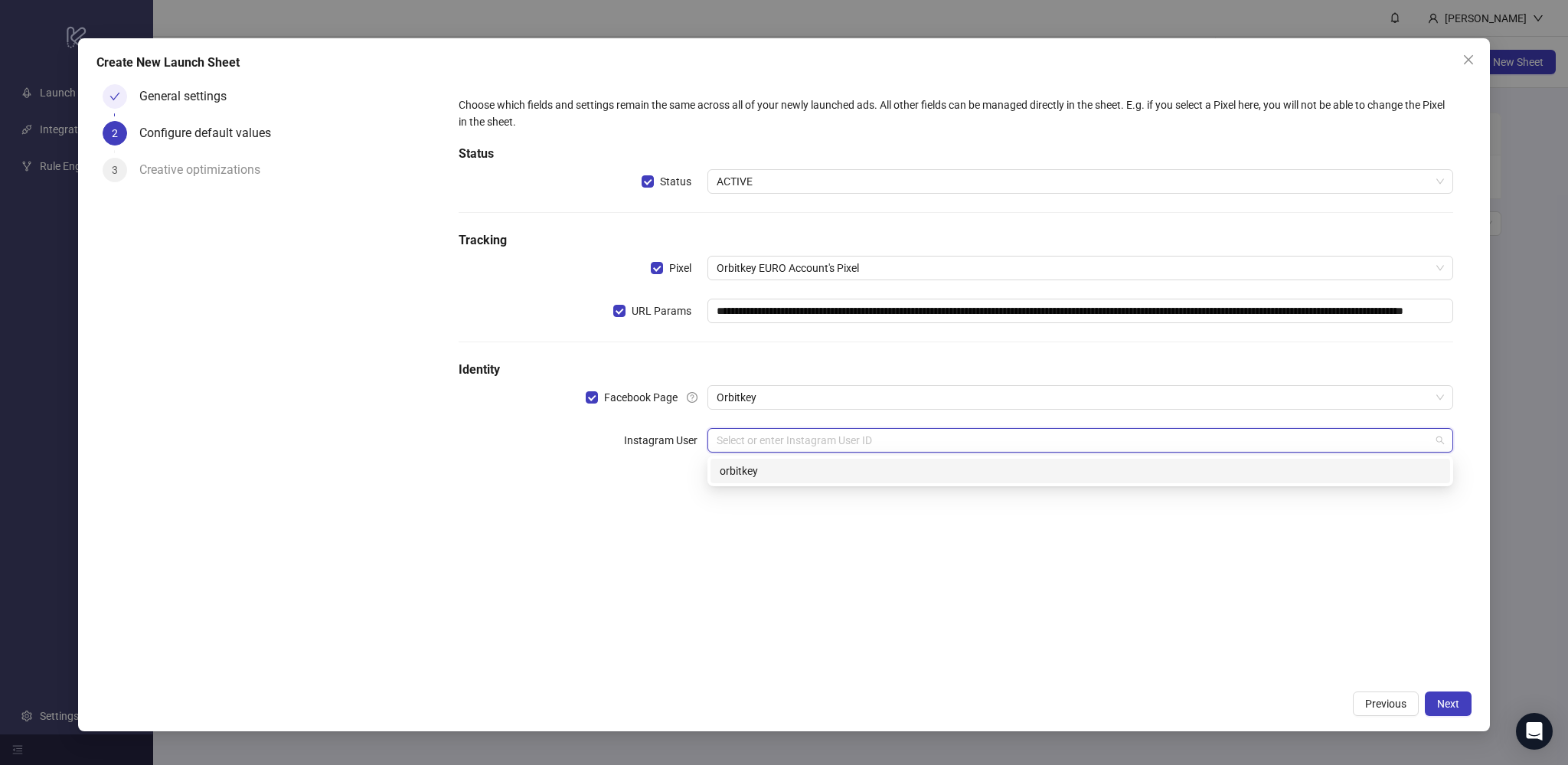
click at [755, 435] on input "search" at bounding box center [1073, 440] width 714 height 23
click at [755, 460] on div "orbitkey" at bounding box center [1081, 470] width 740 height 24
click at [754, 476] on input "search" at bounding box center [1073, 482] width 714 height 23
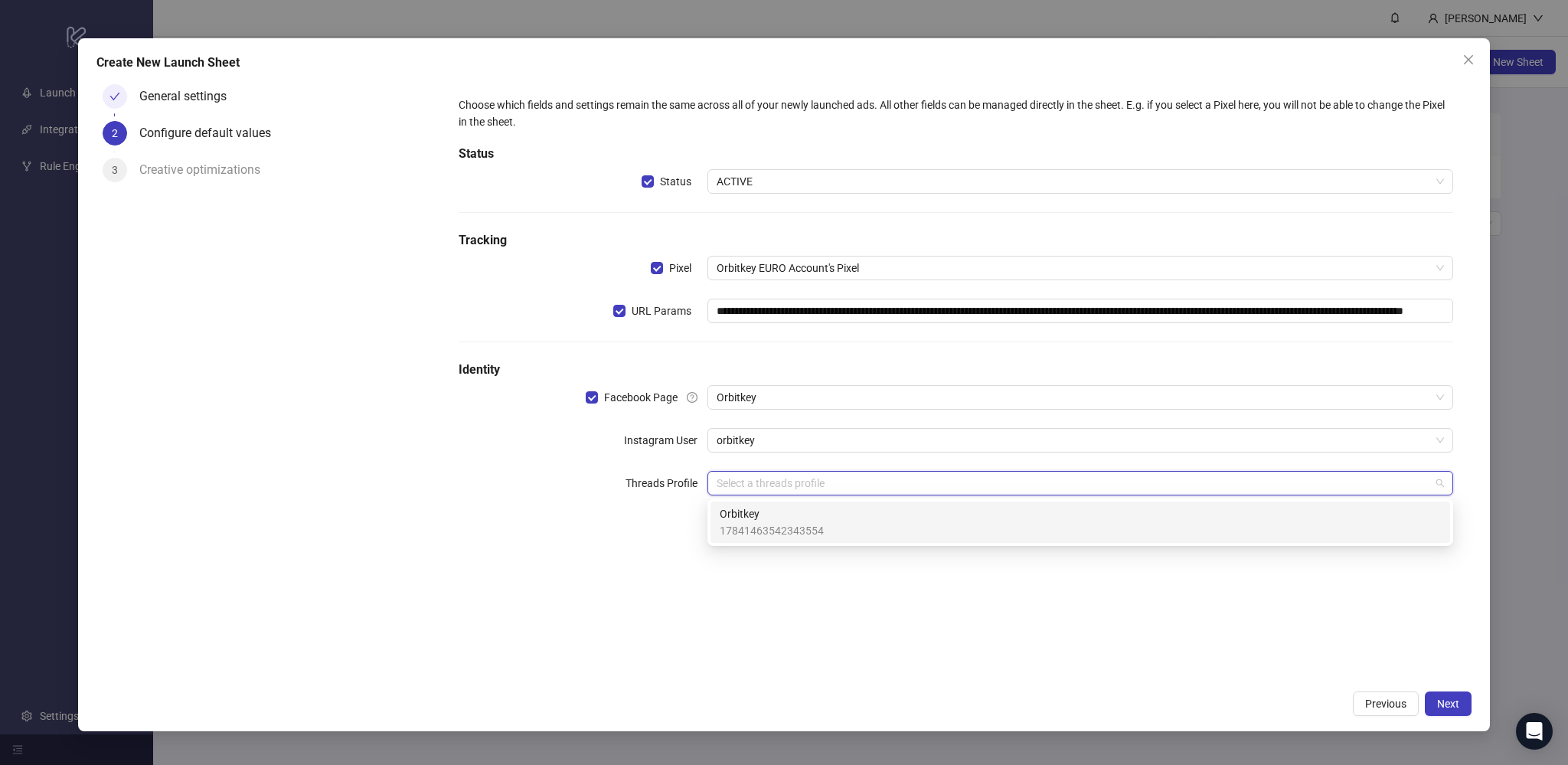
click at [750, 509] on span "Orbitkey" at bounding box center [772, 513] width 104 height 17
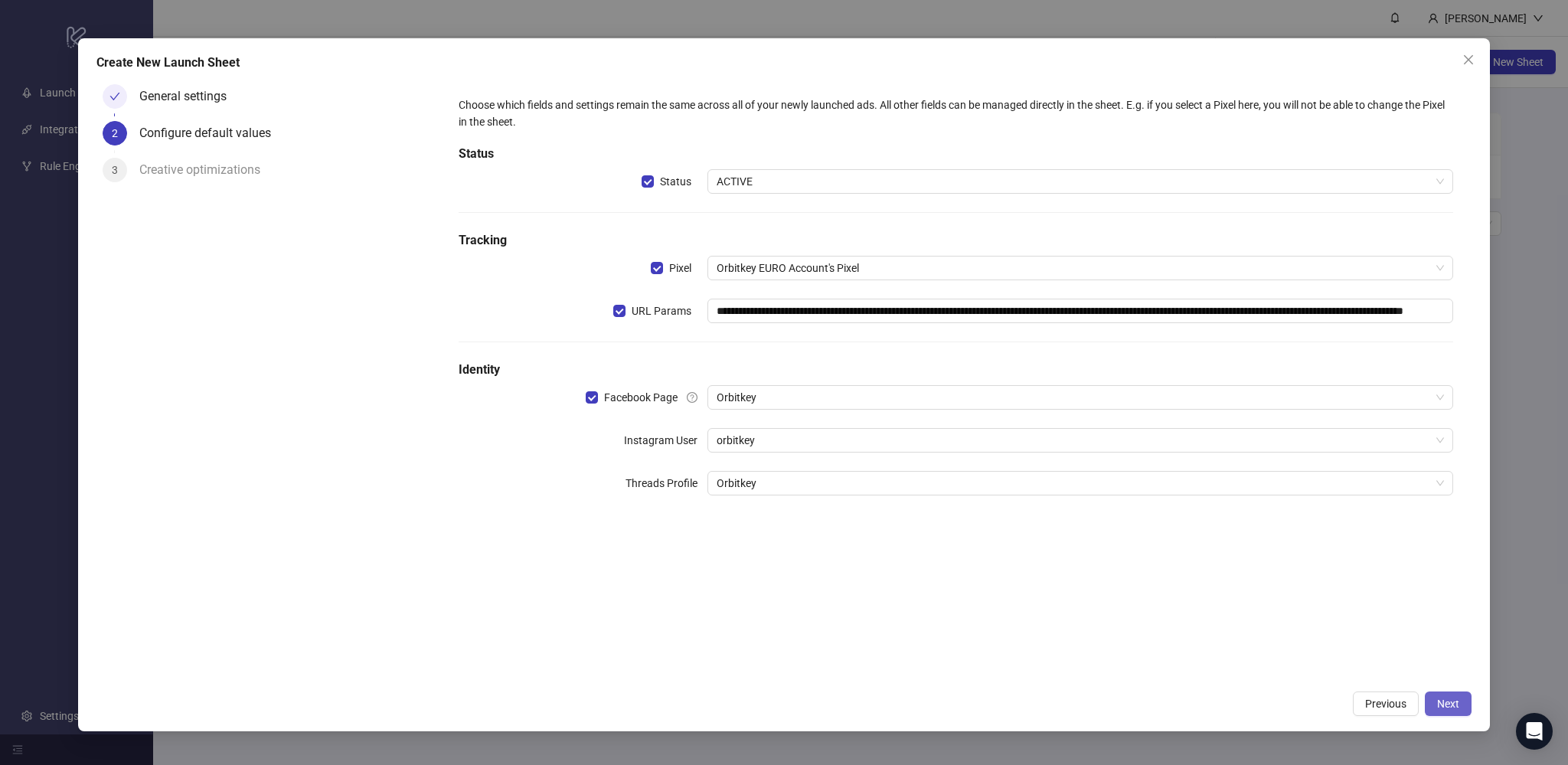
click at [1450, 706] on span "Next" at bounding box center [1448, 703] width 22 height 13
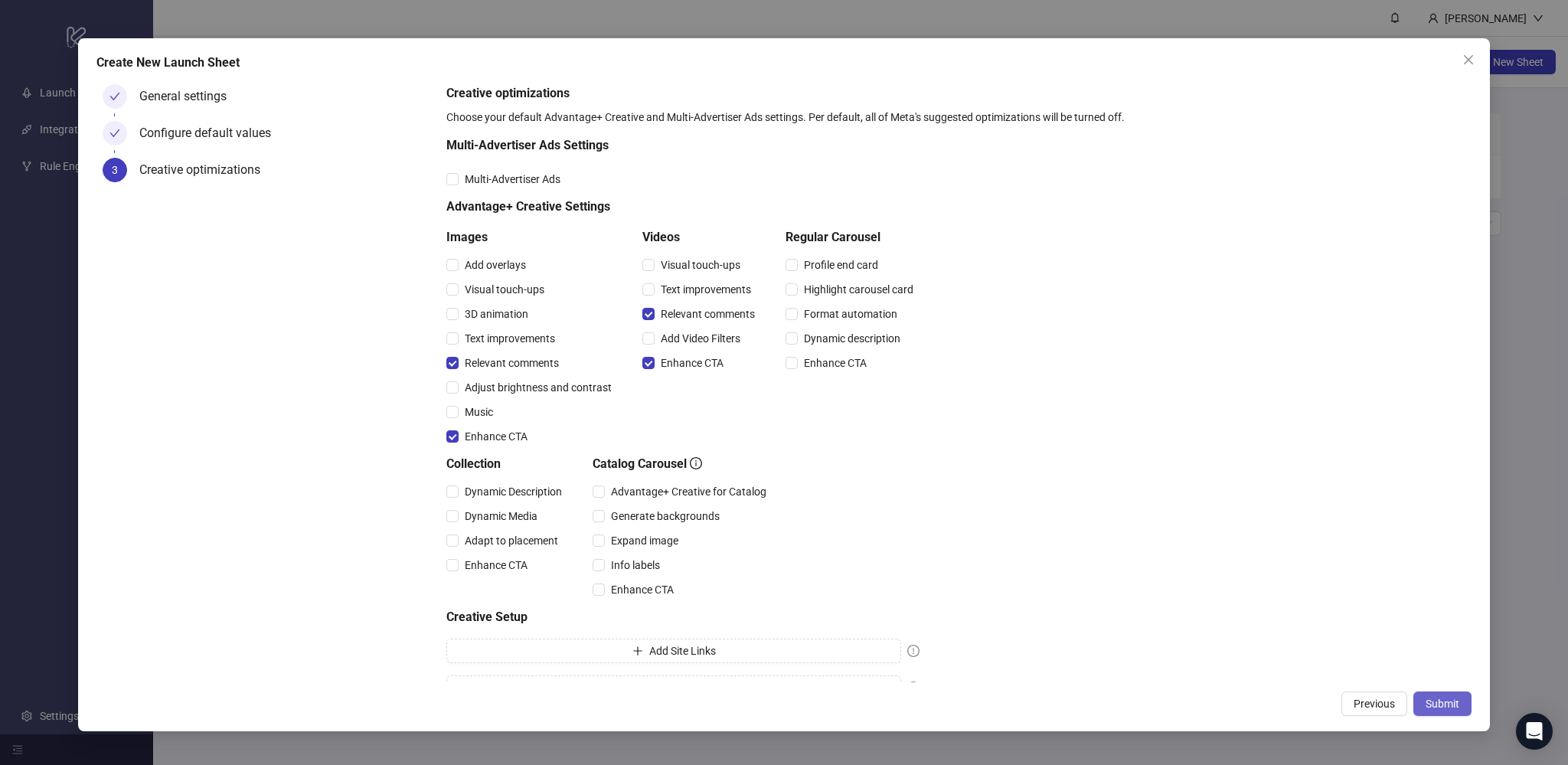
click at [1431, 702] on span "Submit" at bounding box center [1442, 703] width 34 height 13
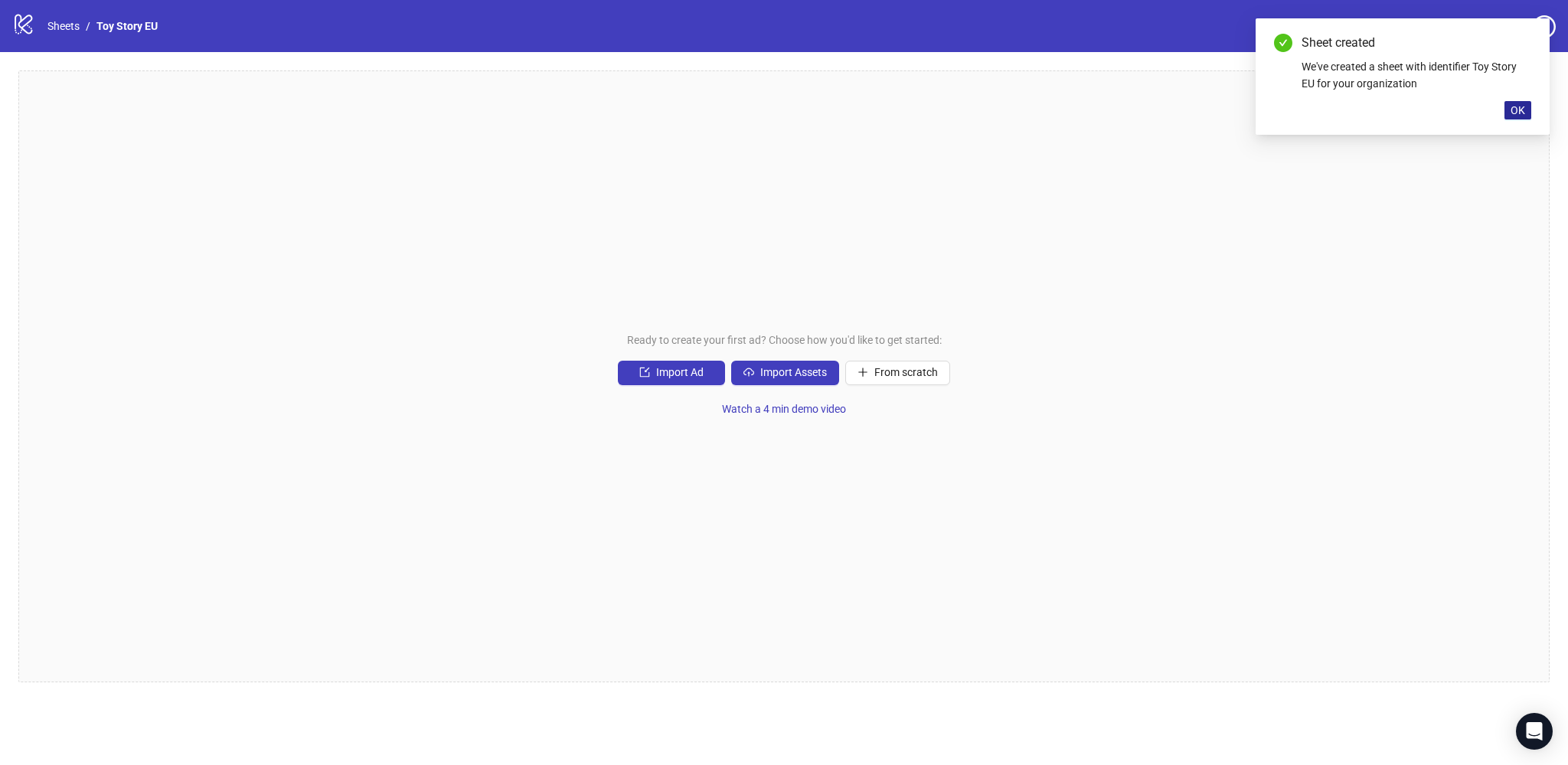
click at [1521, 101] on button "OK" at bounding box center [1518, 110] width 27 height 18
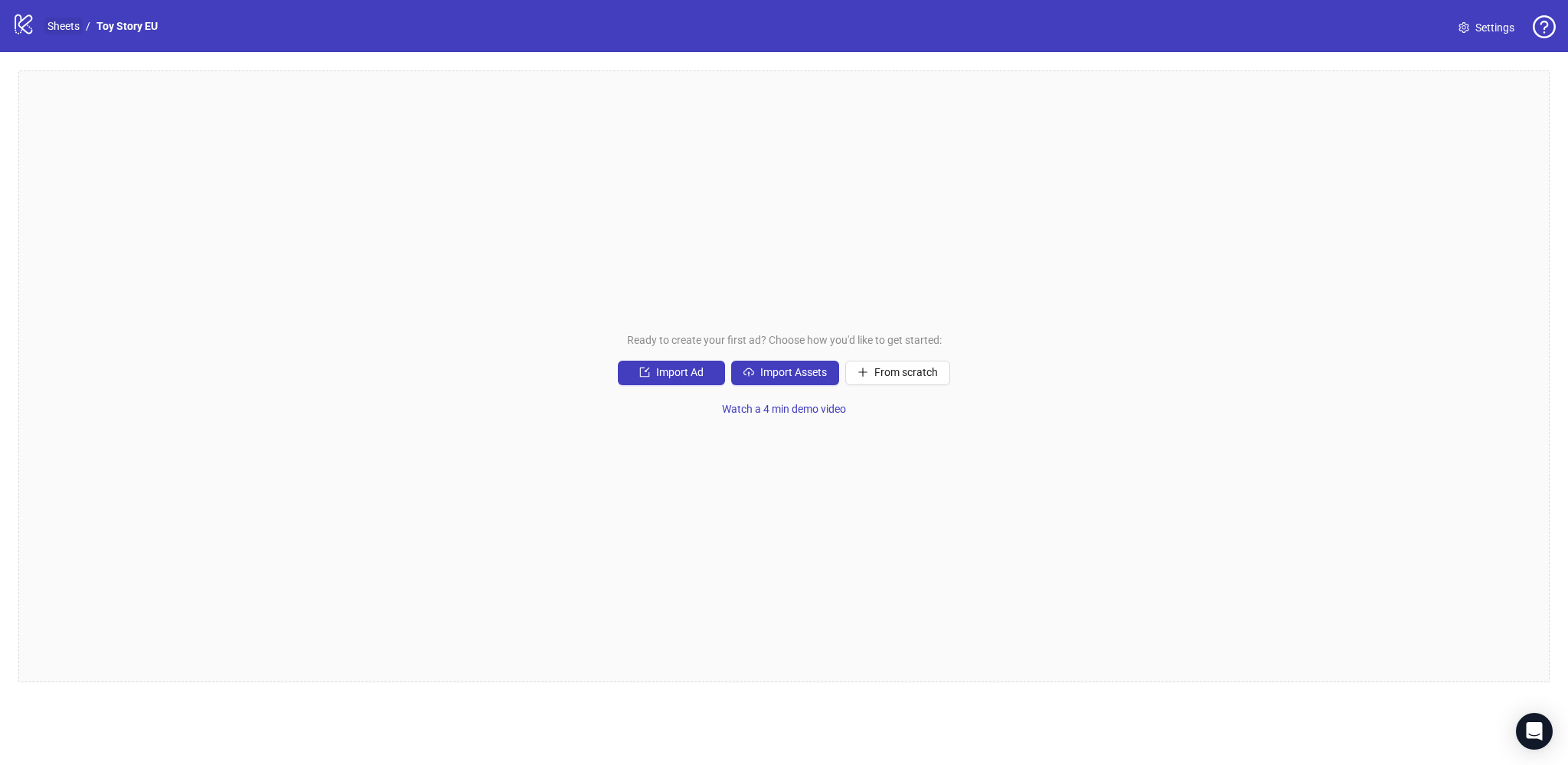
click at [56, 24] on link "Sheets" at bounding box center [63, 25] width 38 height 17
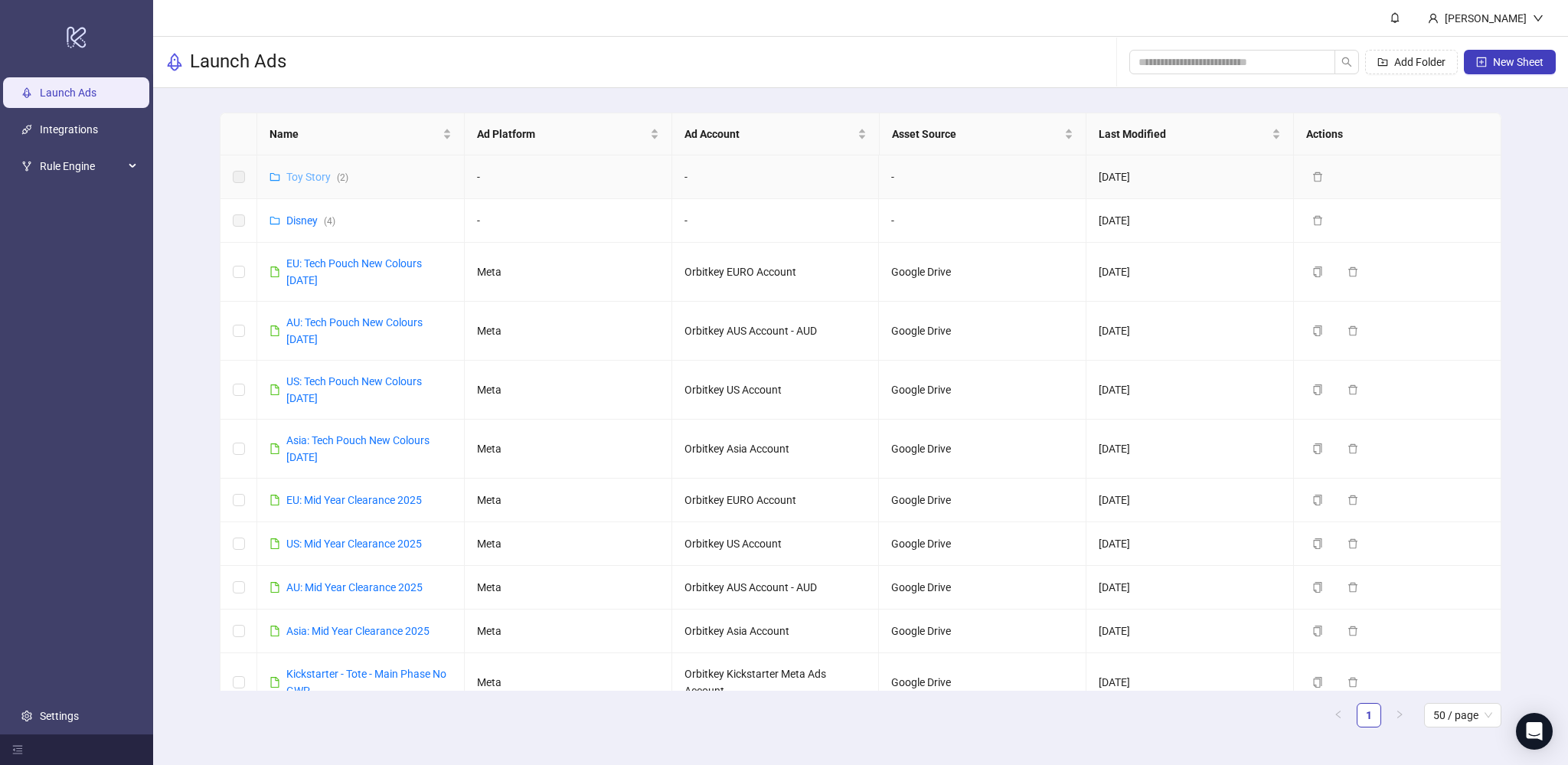
click at [316, 177] on link "Toy Story ( 2 )" at bounding box center [317, 177] width 62 height 13
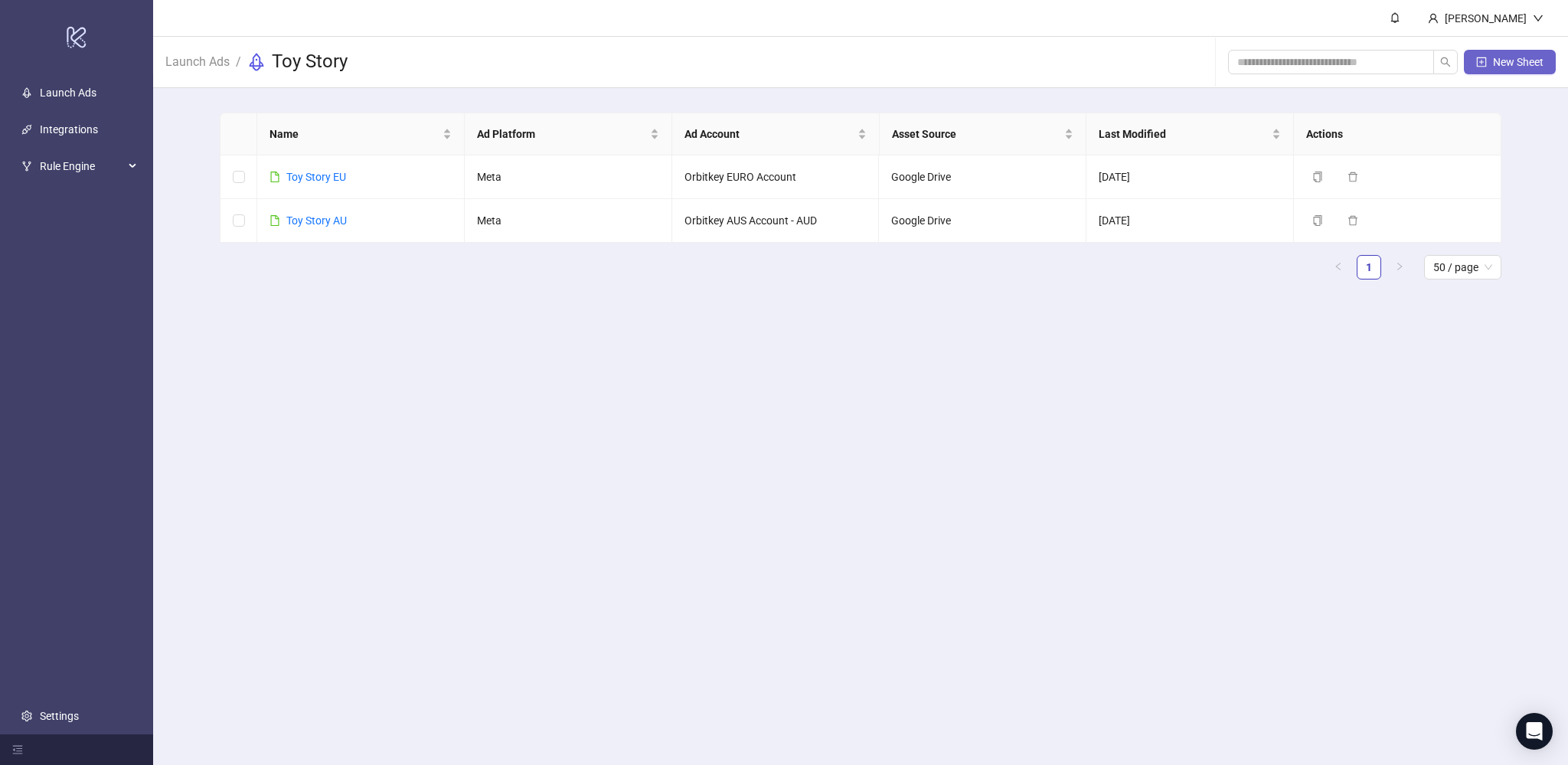
click at [1511, 66] on span "New Sheet" at bounding box center [1519, 63] width 51 height 13
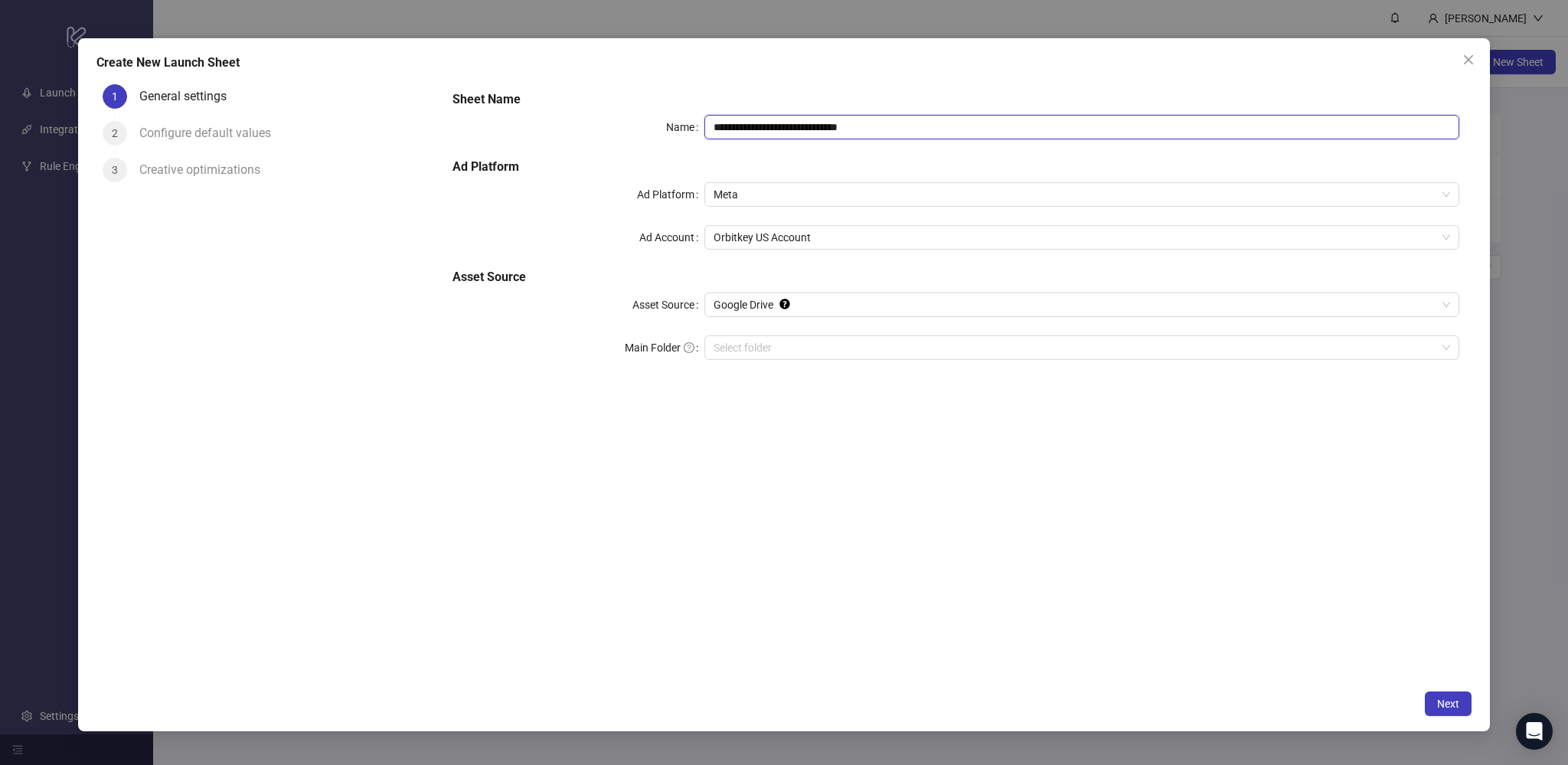
click at [793, 131] on input "**********" at bounding box center [1082, 127] width 755 height 24
type input "**********"
click at [821, 268] on h5 "Asset Source" at bounding box center [956, 277] width 1007 height 18
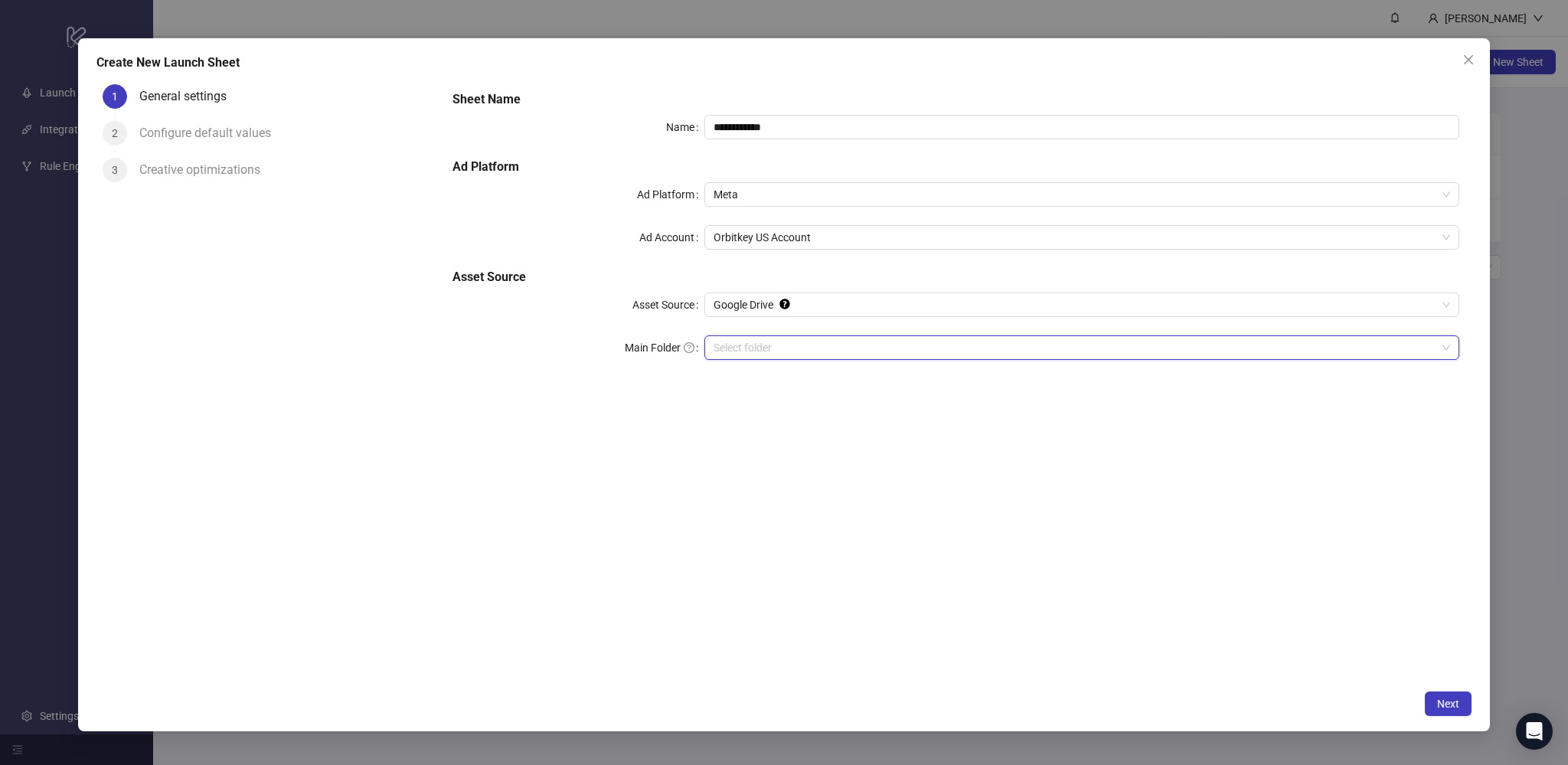
click at [785, 354] on input "Main Folder" at bounding box center [1075, 347] width 723 height 23
click at [1450, 703] on span "Next" at bounding box center [1448, 703] width 22 height 13
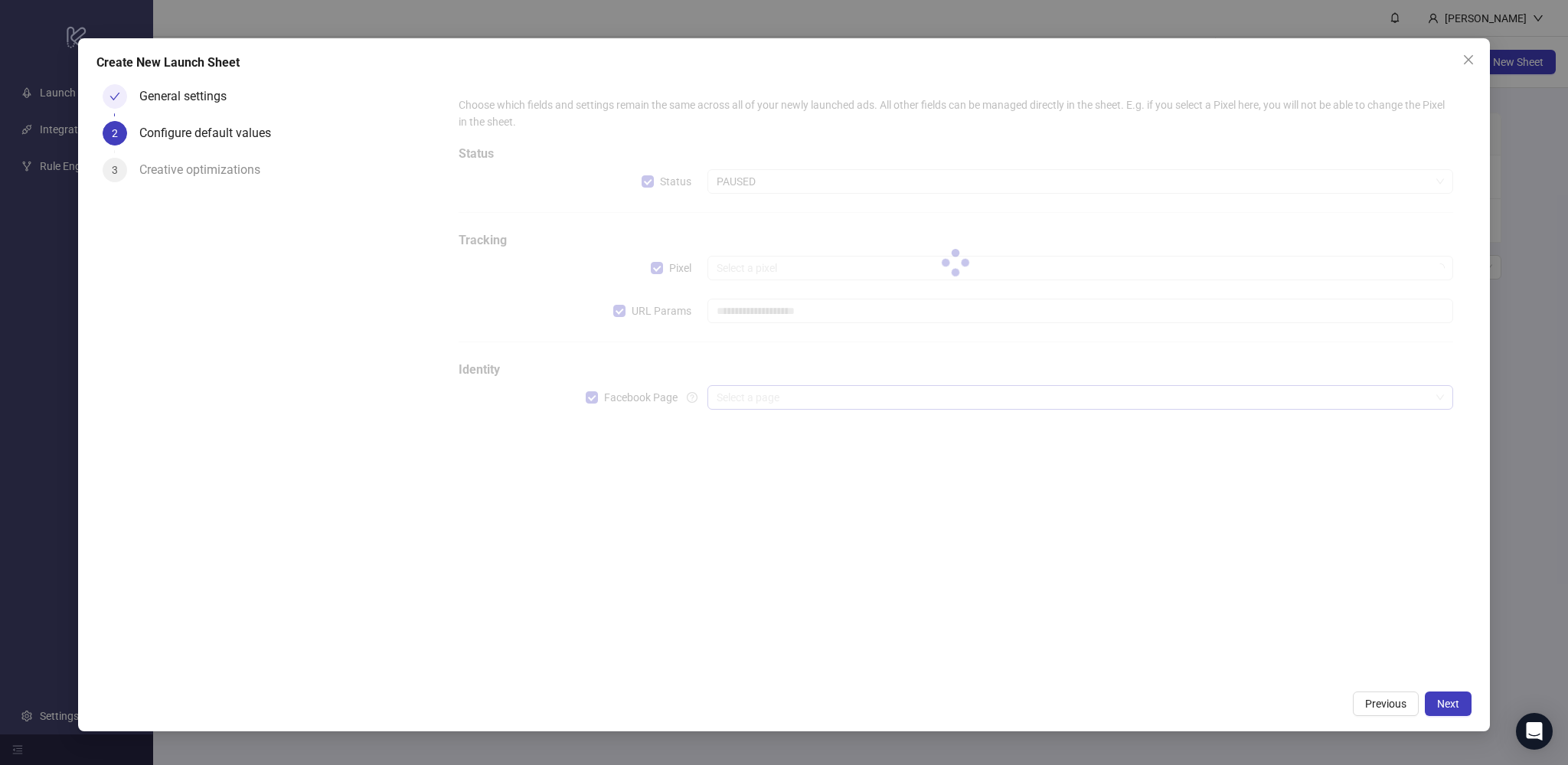
type input "**********"
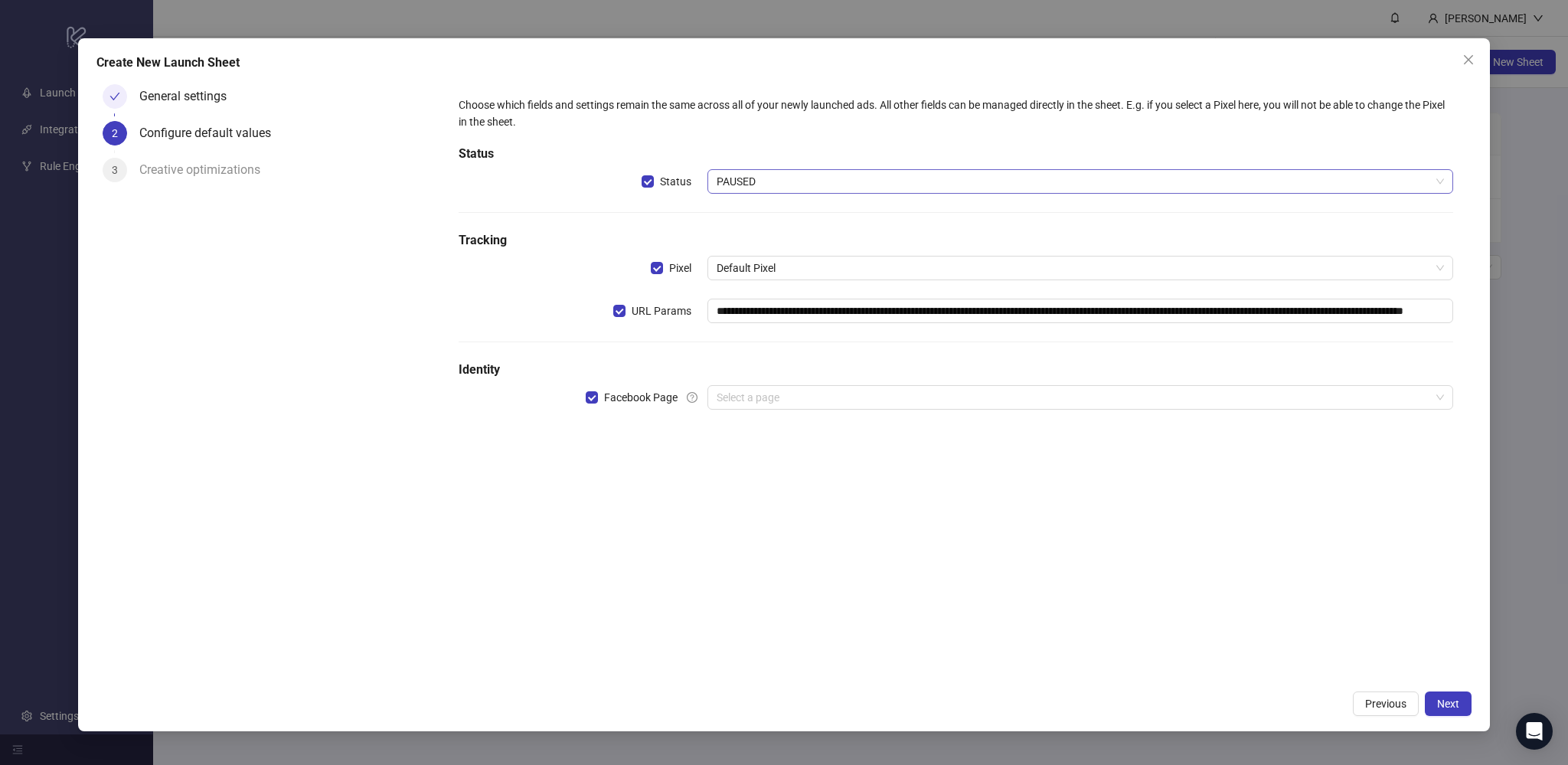
click at [744, 177] on span "PAUSED" at bounding box center [1080, 180] width 727 height 23
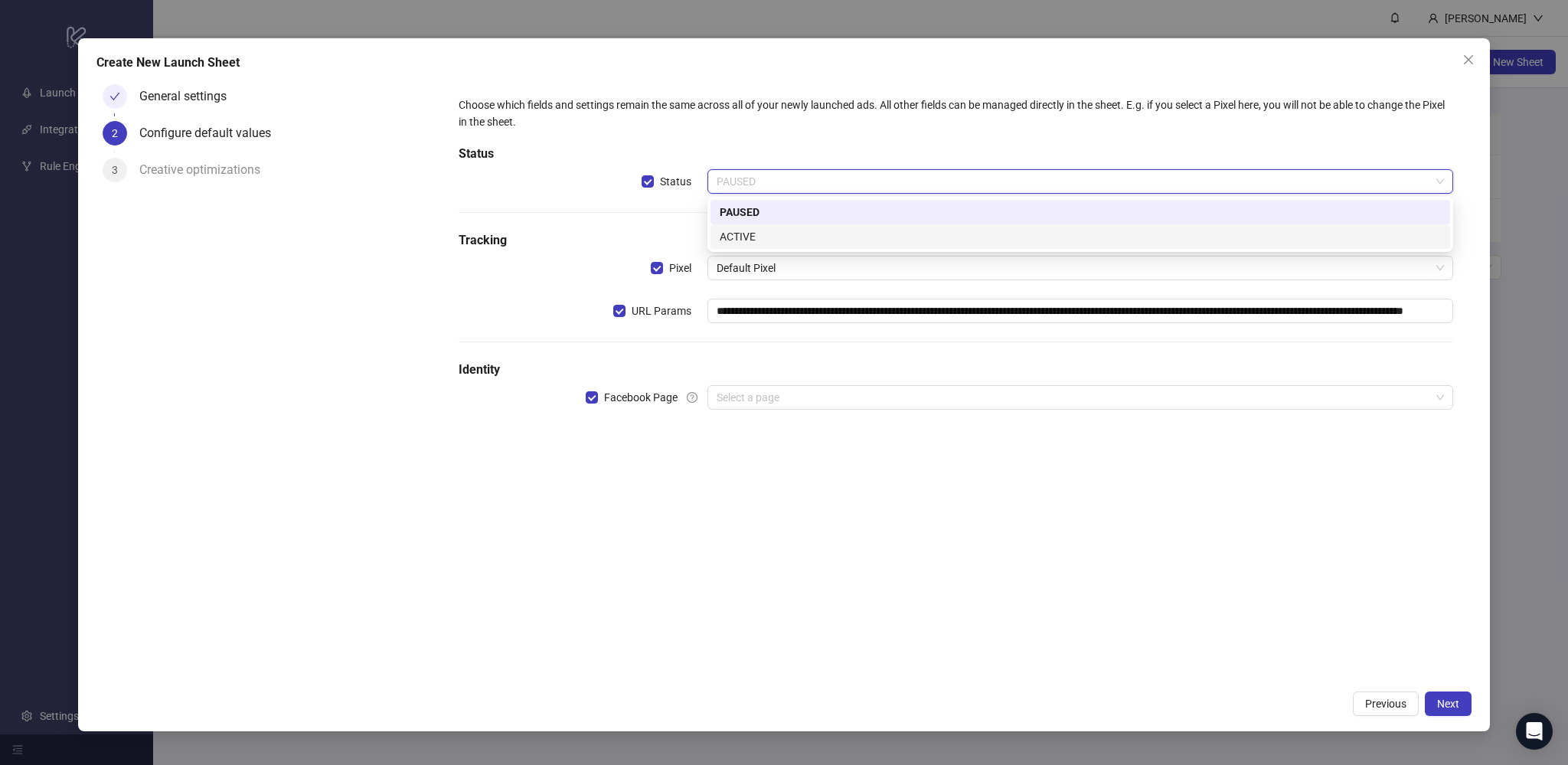
click at [741, 237] on div "ACTIVE" at bounding box center [1080, 237] width 721 height 17
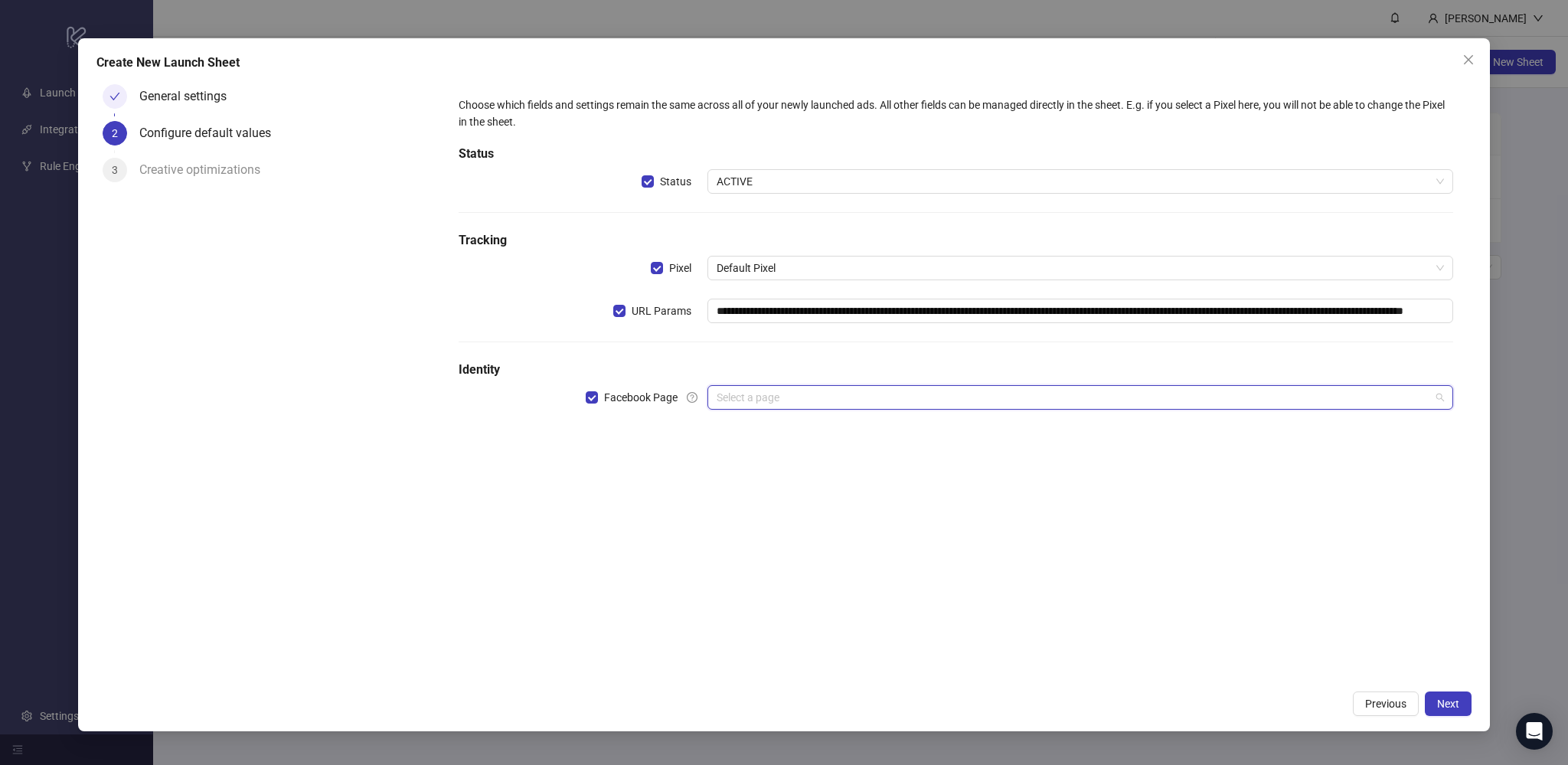
click at [762, 406] on input "search" at bounding box center [1073, 397] width 714 height 23
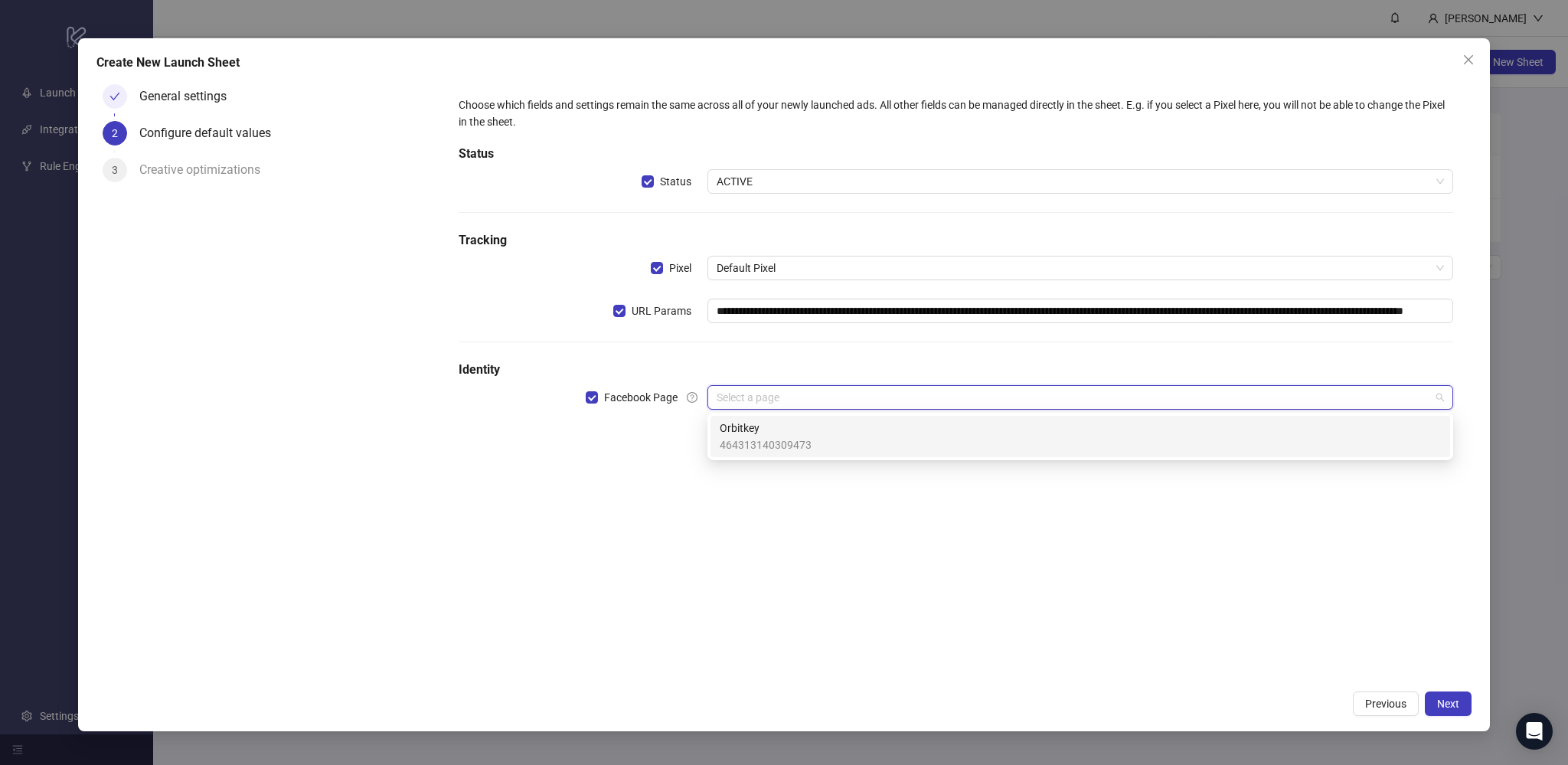
click at [761, 425] on span "Orbitkey" at bounding box center [765, 428] width 92 height 17
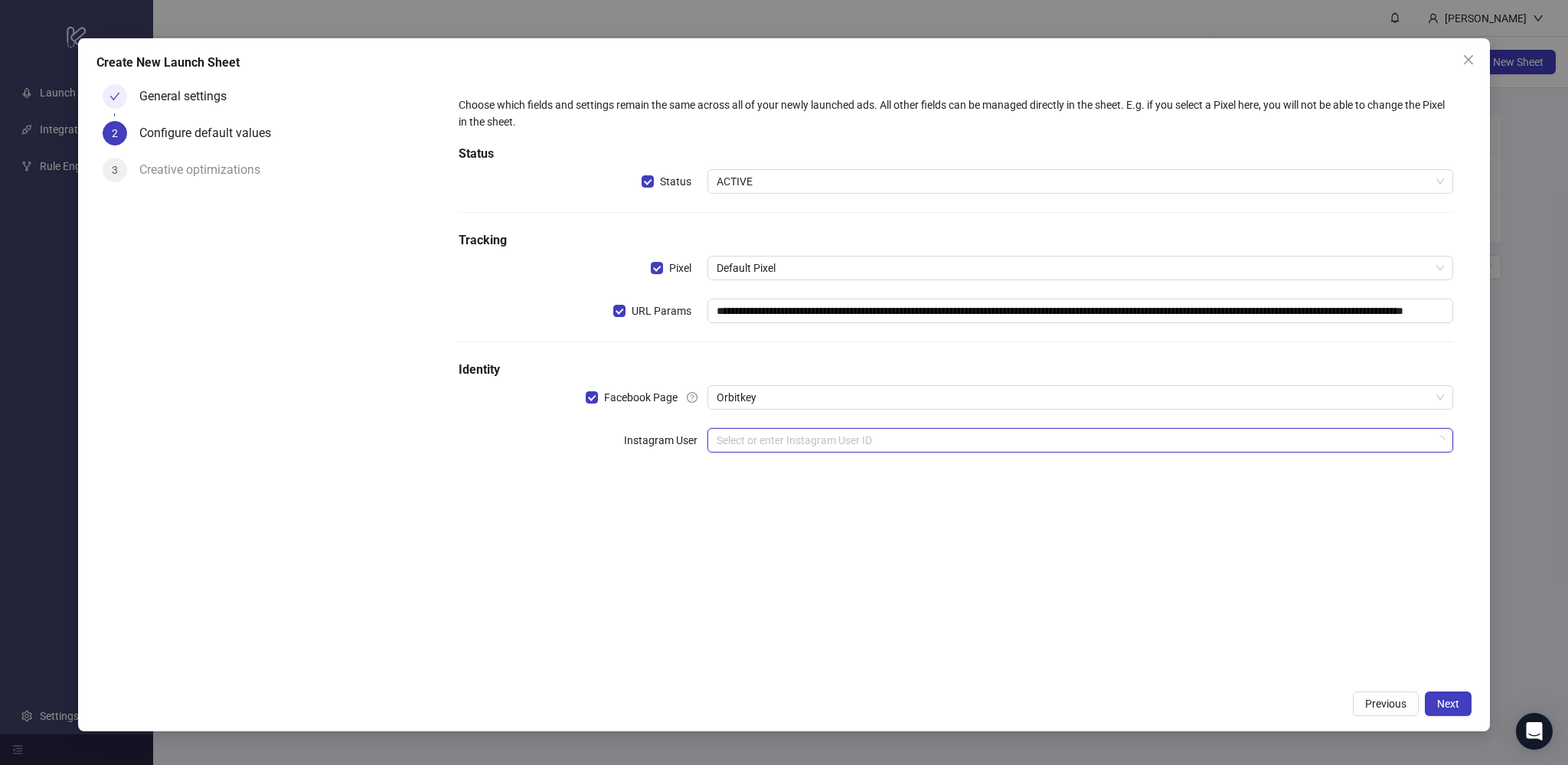
drag, startPoint x: 760, startPoint y: 433, endPoint x: 759, endPoint y: 443, distance: 10.0
click at [760, 432] on input "search" at bounding box center [1073, 440] width 714 height 23
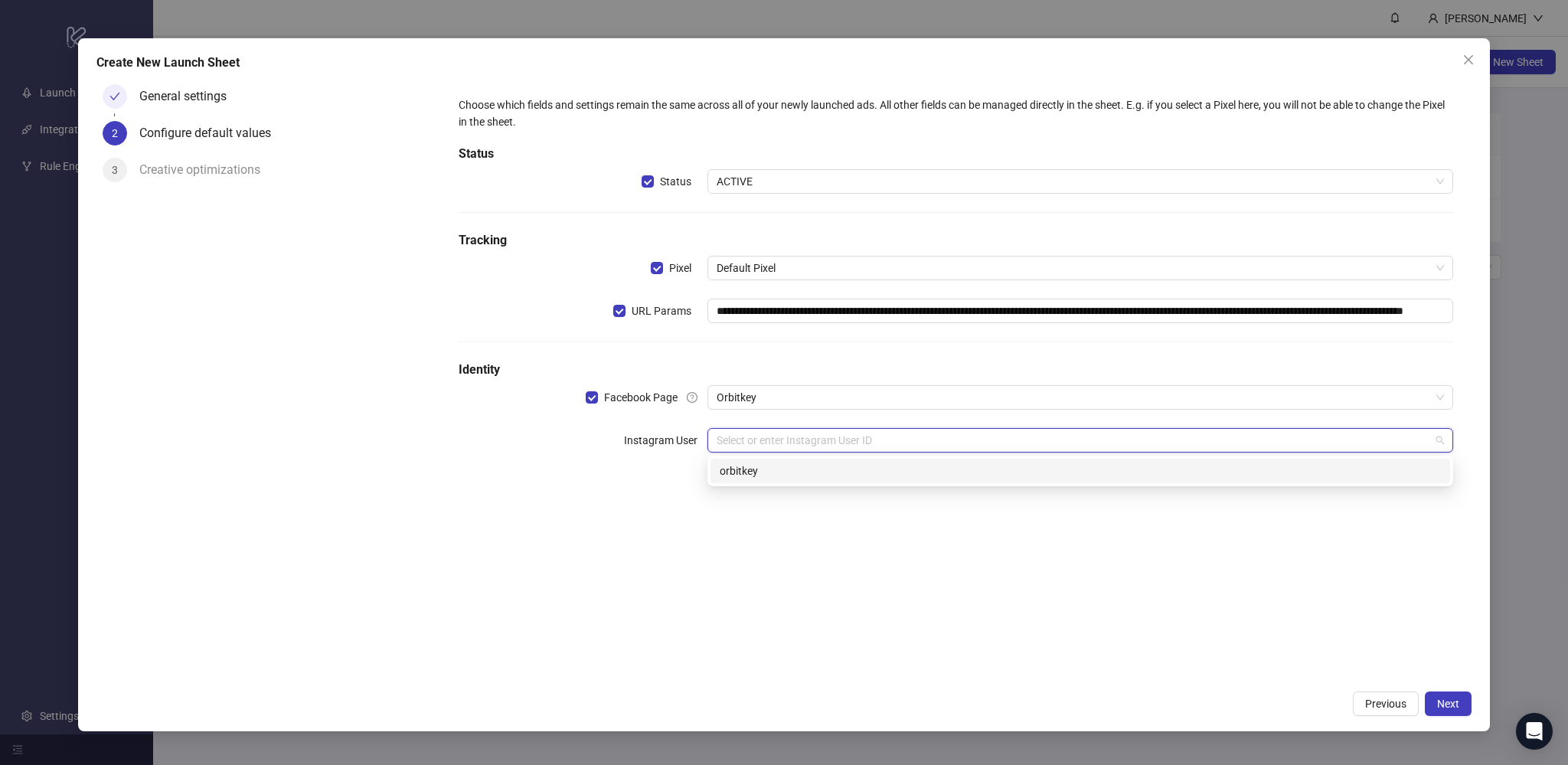
click at [758, 464] on div "orbitkey" at bounding box center [1080, 470] width 721 height 17
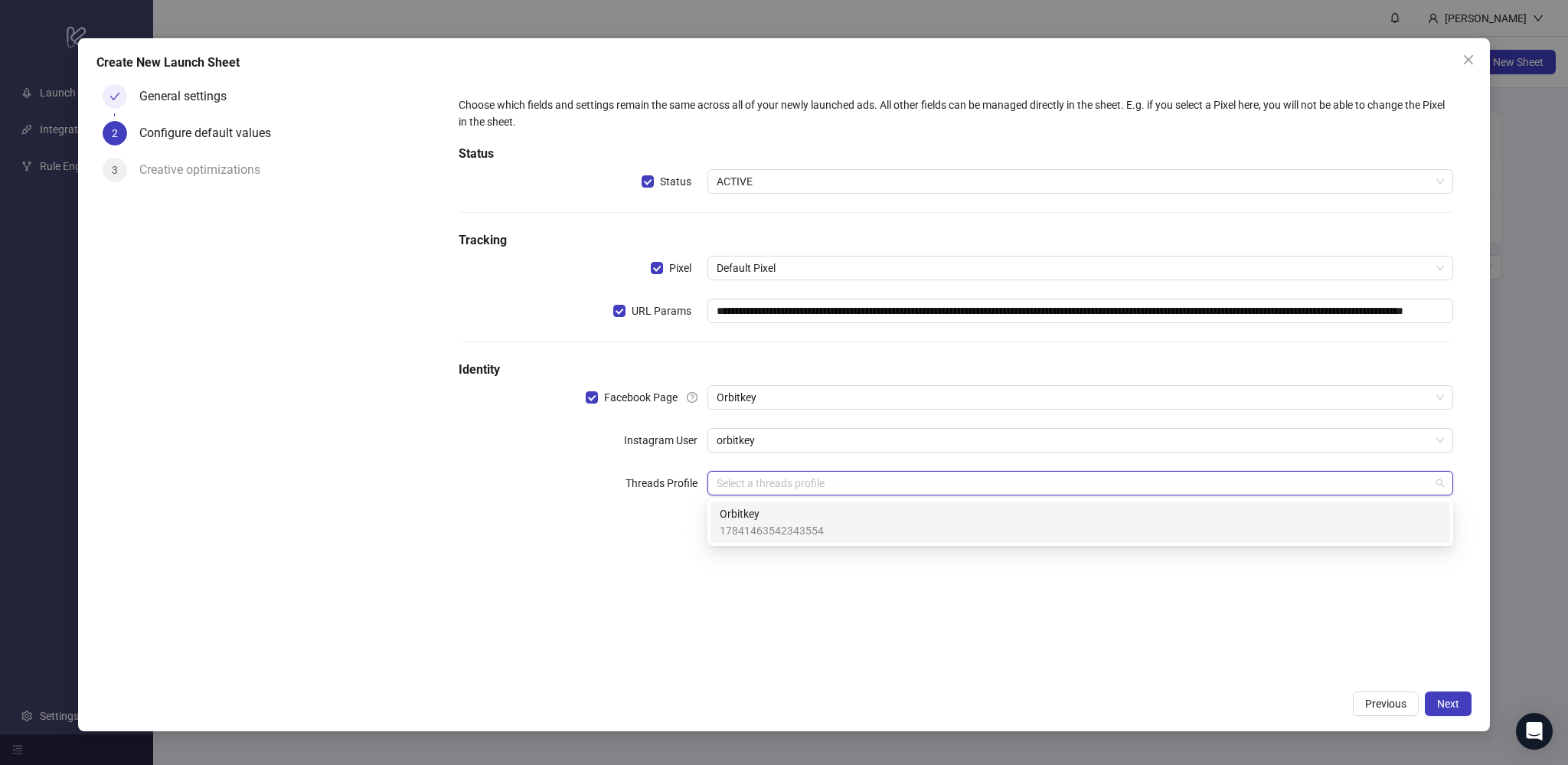
drag, startPoint x: 756, startPoint y: 484, endPoint x: 757, endPoint y: 505, distance: 21.0
click at [755, 485] on input "search" at bounding box center [1073, 482] width 714 height 23
click at [760, 514] on span "Orbitkey" at bounding box center [772, 513] width 104 height 17
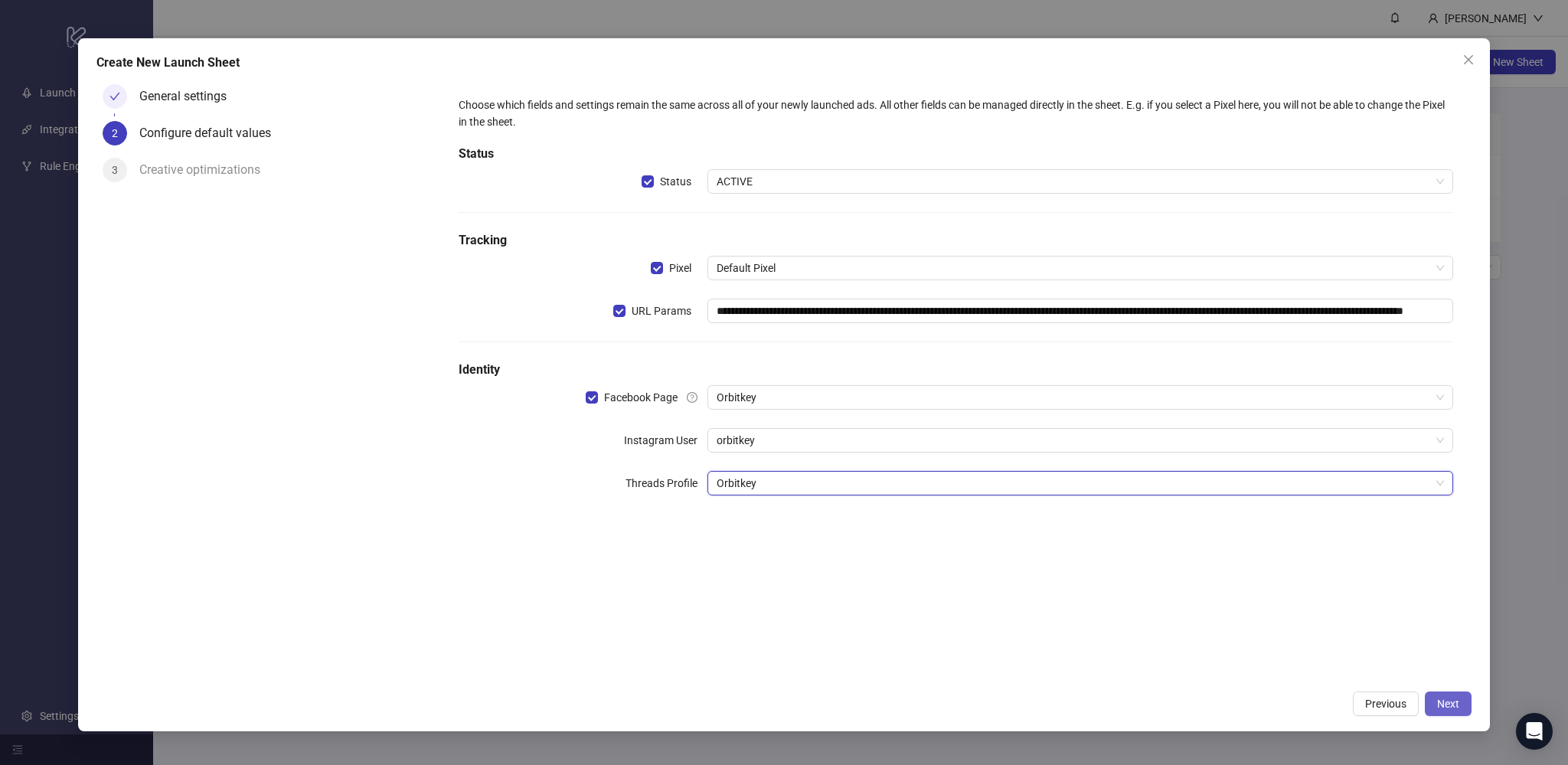
click at [1460, 699] on button "Next" at bounding box center [1448, 702] width 47 height 24
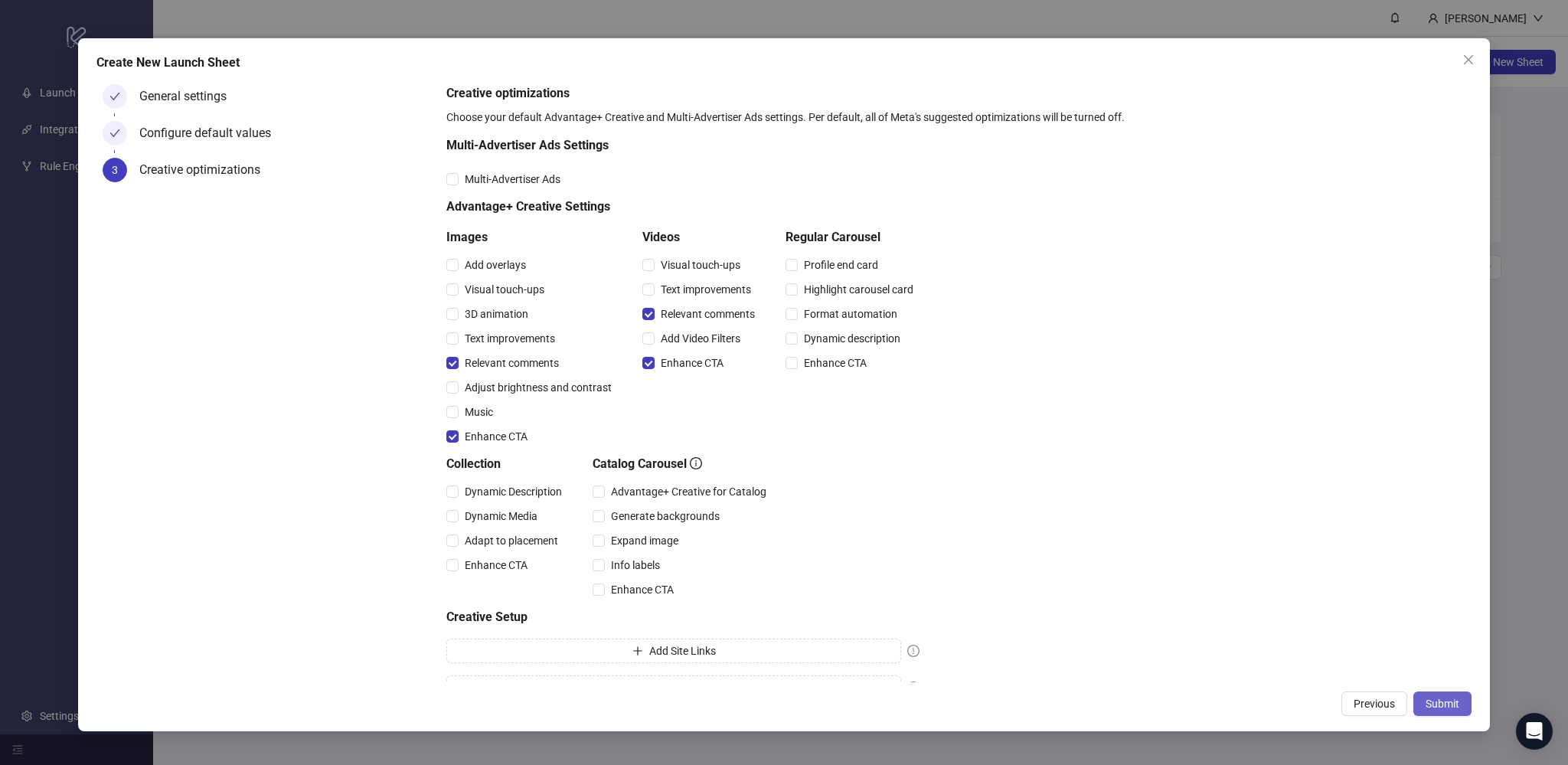
click at [1448, 702] on span "Submit" at bounding box center [1442, 703] width 34 height 13
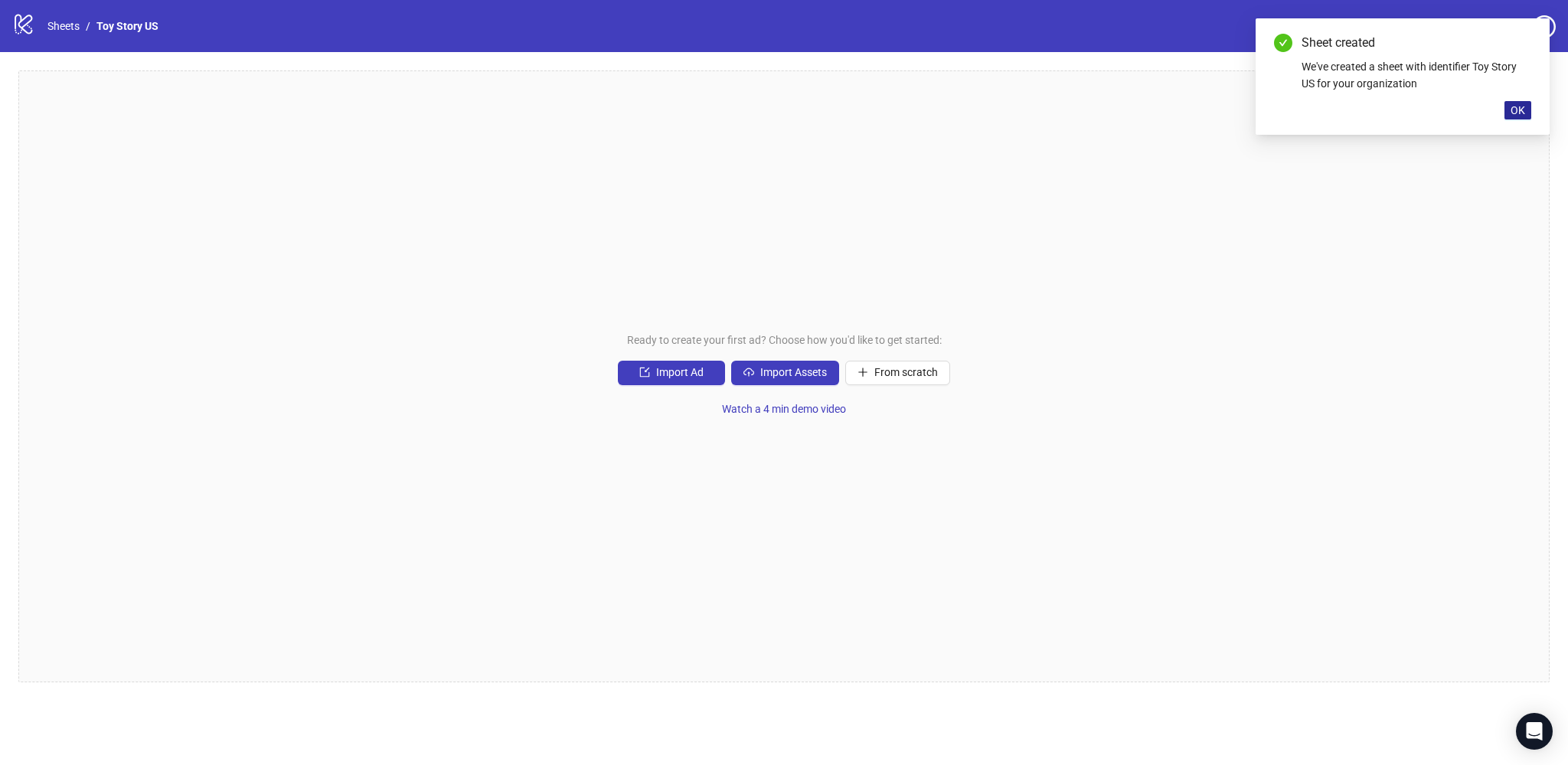
click at [1514, 108] on span "OK" at bounding box center [1518, 111] width 15 height 13
